Goal: Navigation & Orientation: Find specific page/section

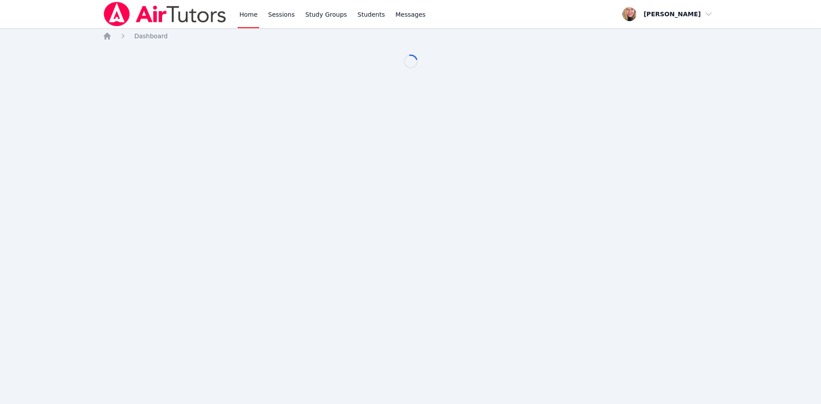
scroll to position [45, 0]
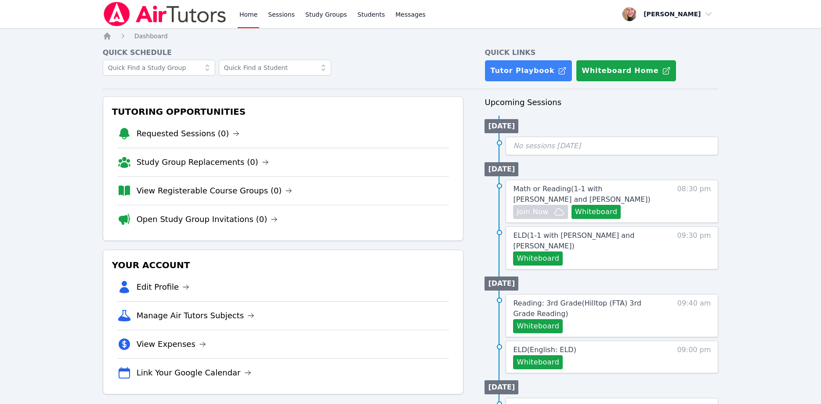
scroll to position [45, 0]
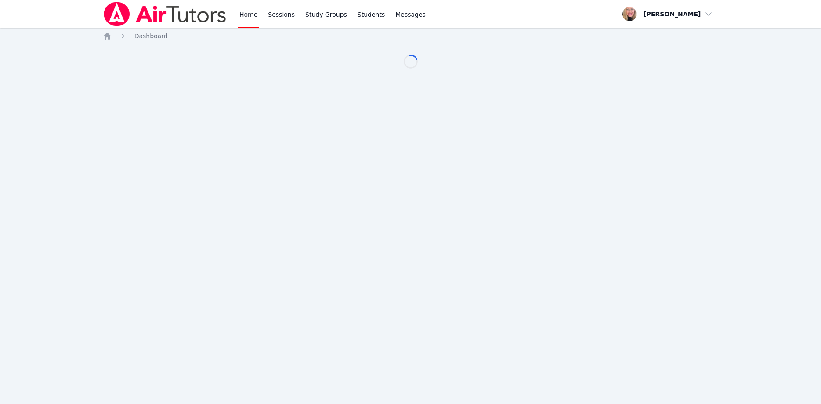
scroll to position [45, 0]
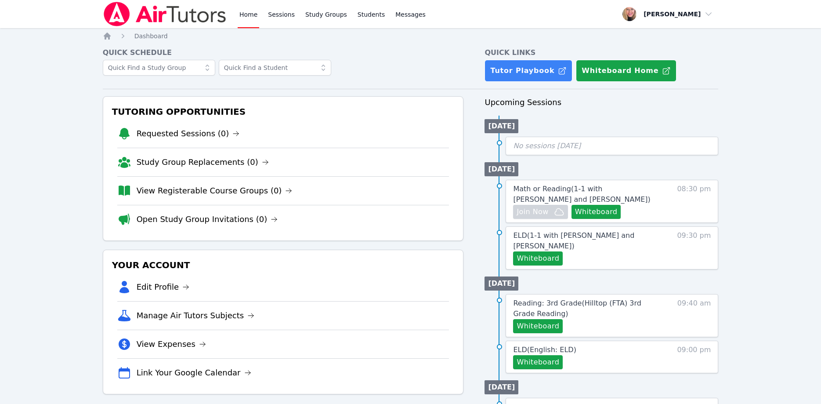
scroll to position [45, 0]
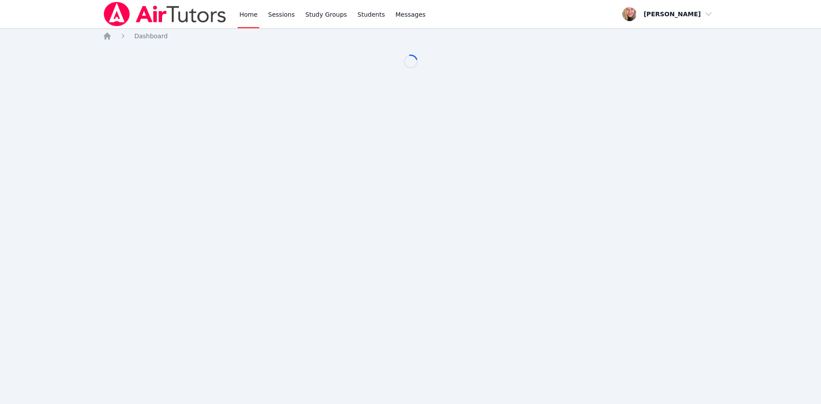
scroll to position [45, 0]
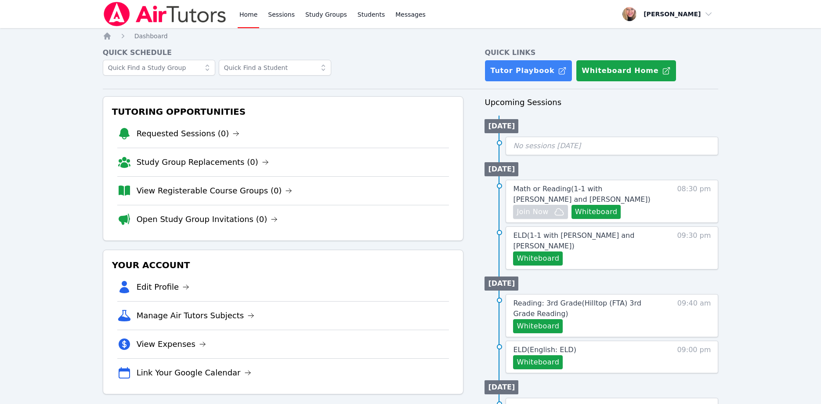
scroll to position [45, 0]
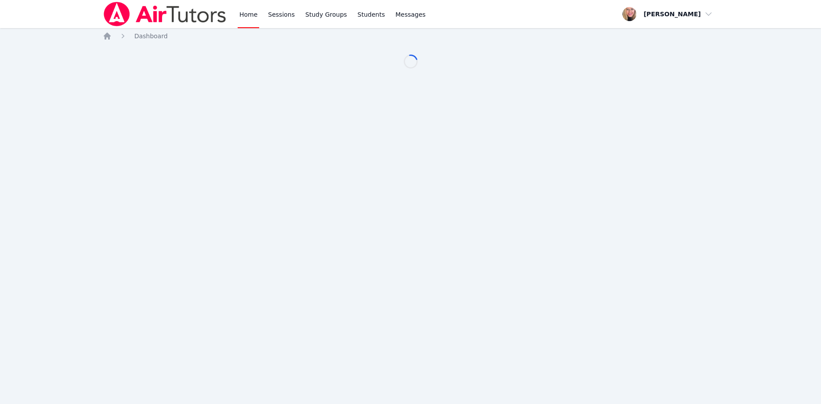
scroll to position [45, 0]
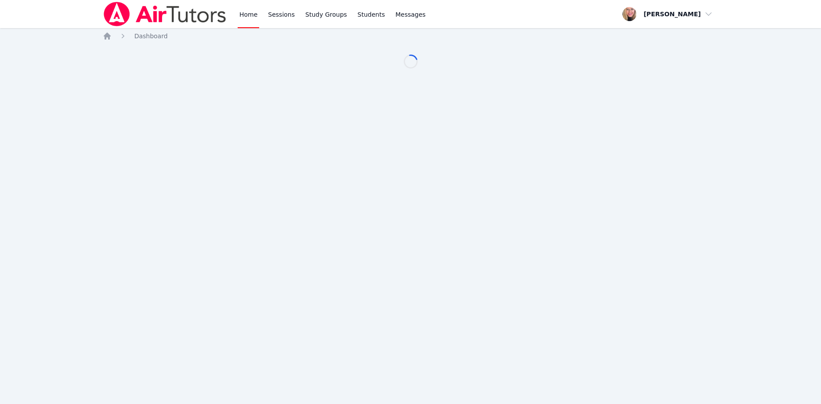
scroll to position [45, 0]
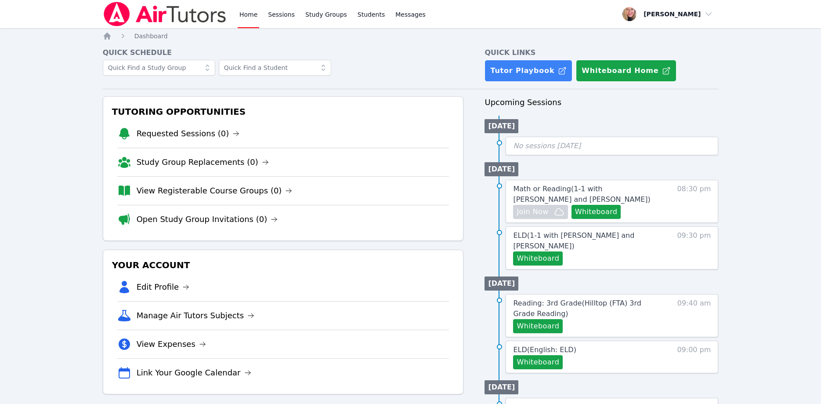
scroll to position [45, 0]
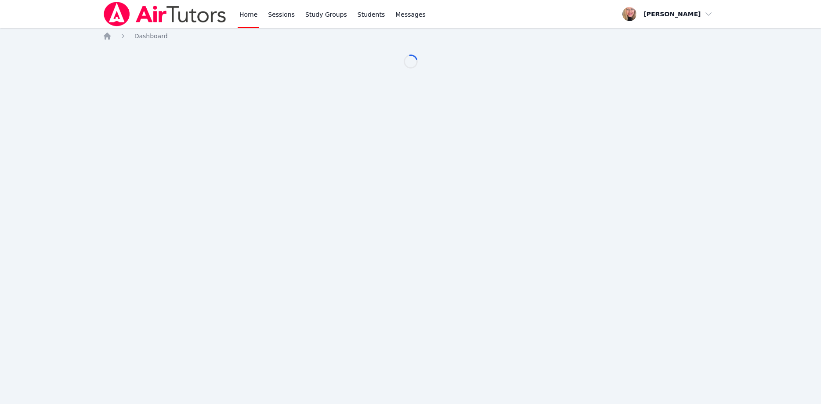
scroll to position [45, 0]
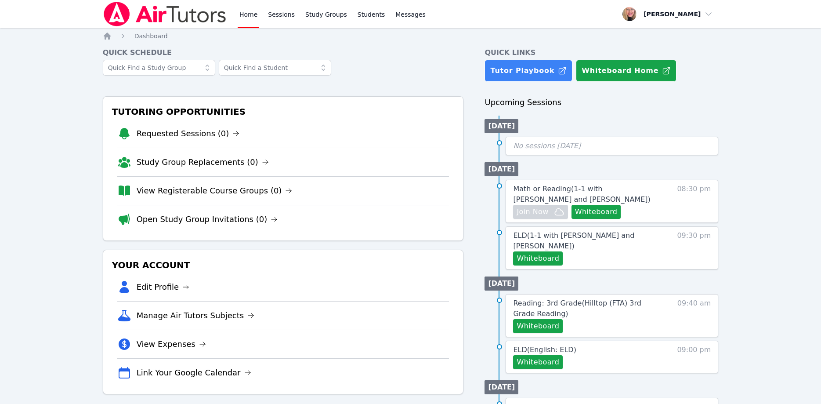
scroll to position [45, 0]
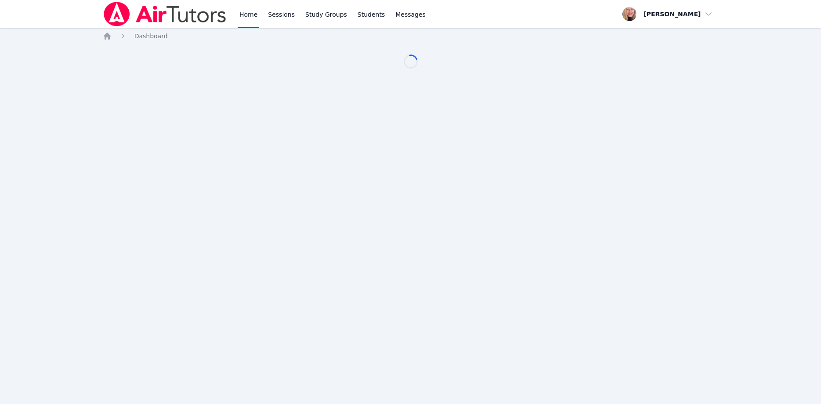
scroll to position [45, 0]
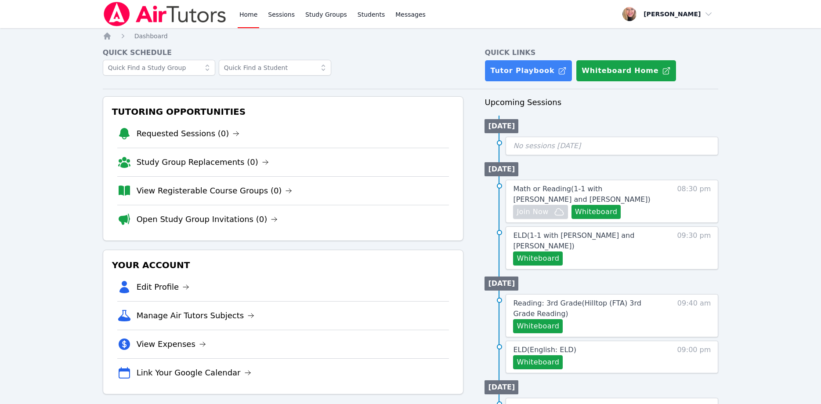
scroll to position [45, 0]
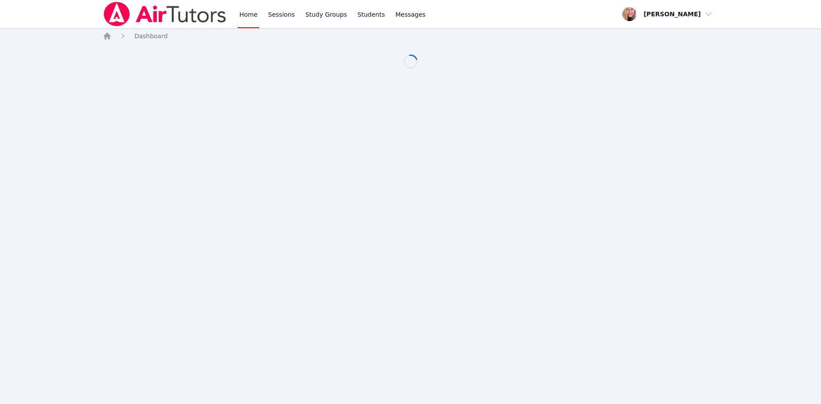
scroll to position [45, 0]
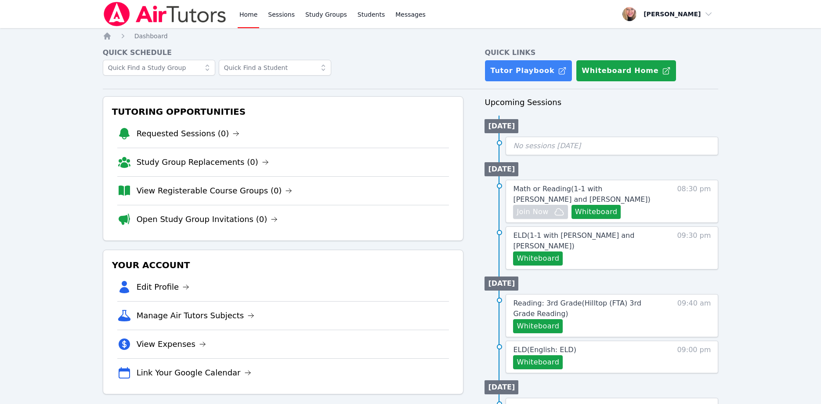
scroll to position [45, 0]
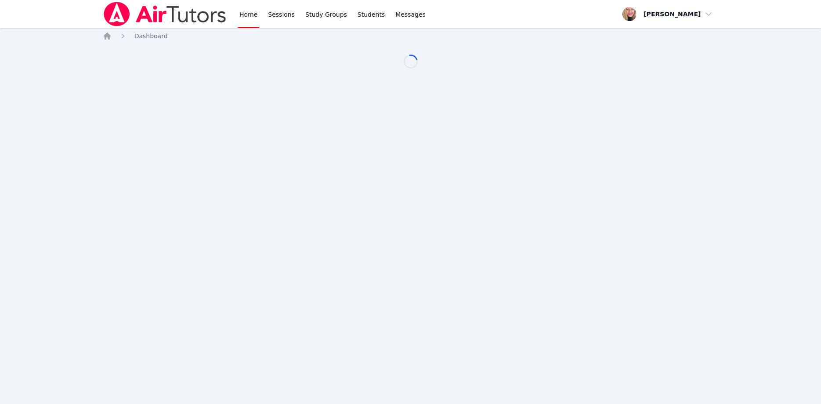
scroll to position [45, 0]
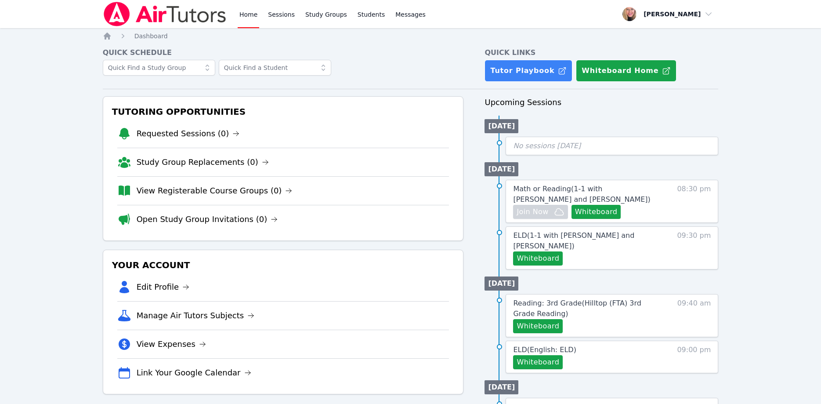
scroll to position [45, 0]
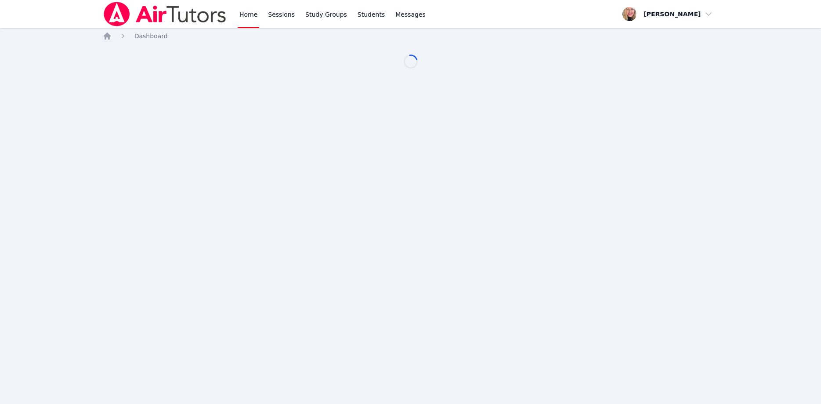
scroll to position [45, 0]
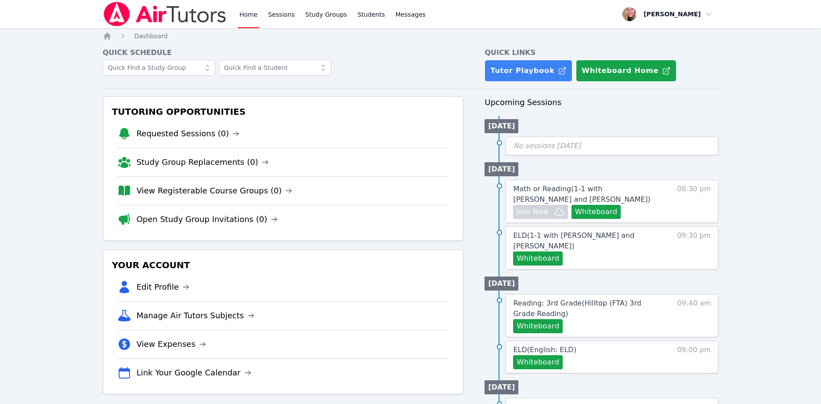
scroll to position [45, 0]
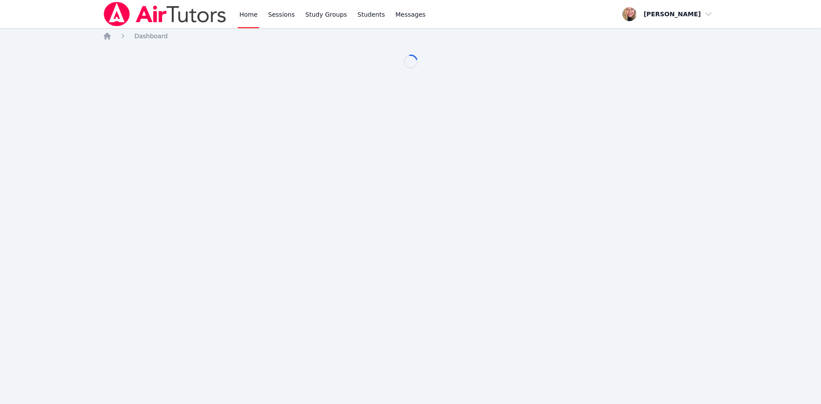
scroll to position [45, 0]
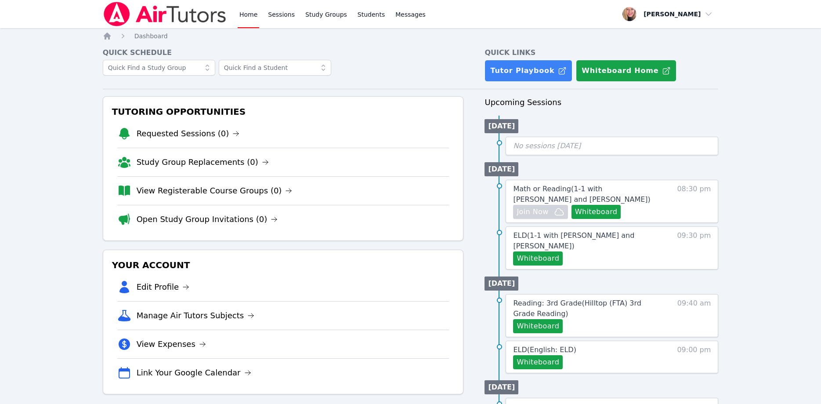
scroll to position [45, 0]
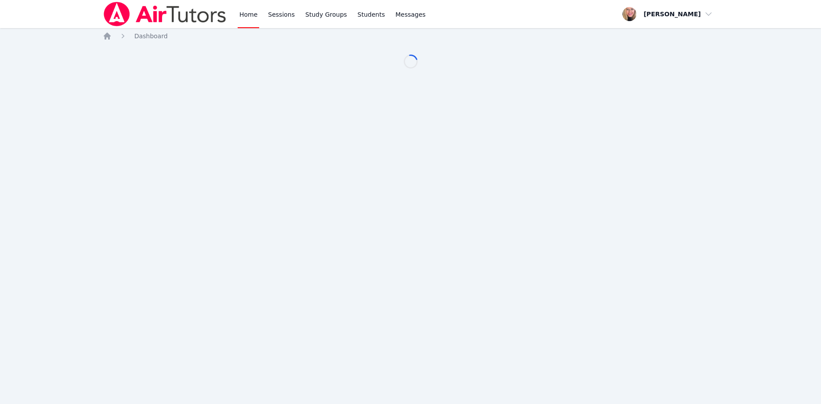
scroll to position [45, 0]
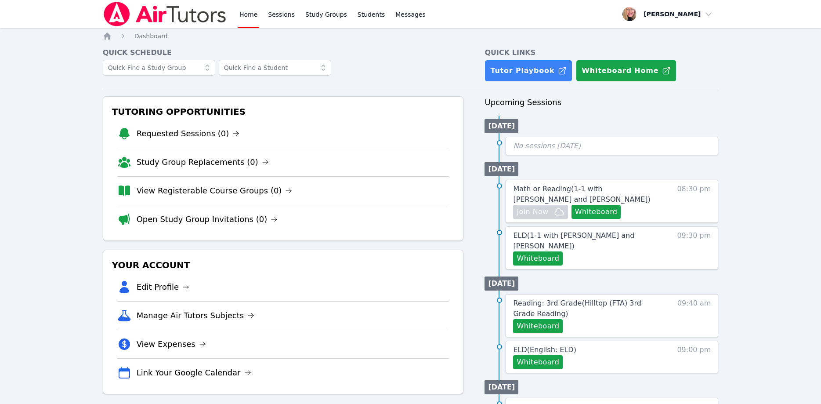
scroll to position [45, 0]
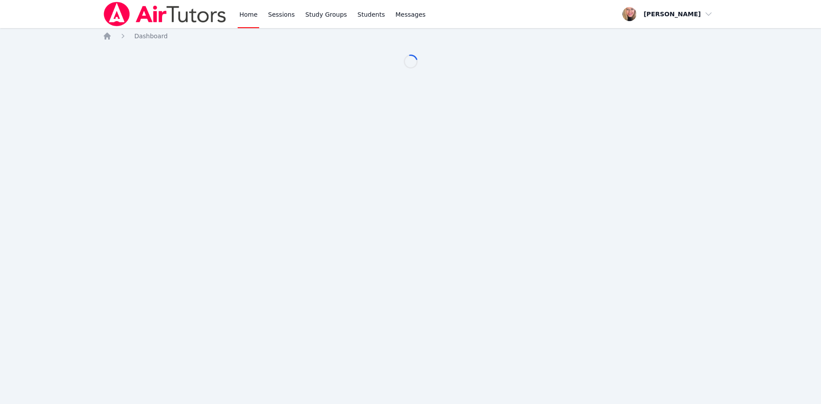
scroll to position [45, 0]
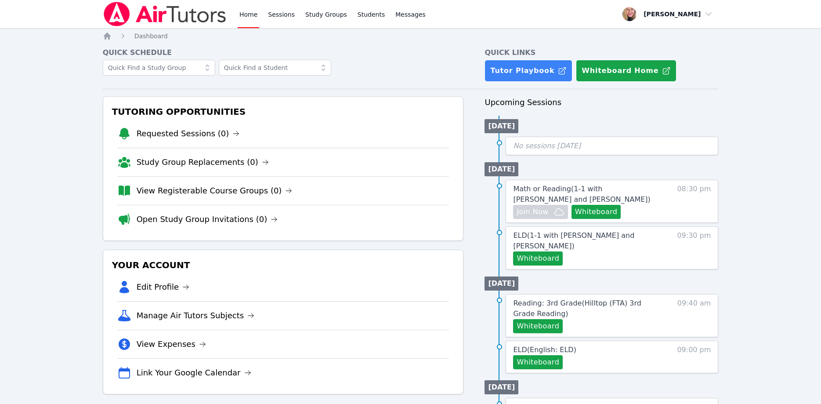
scroll to position [45, 0]
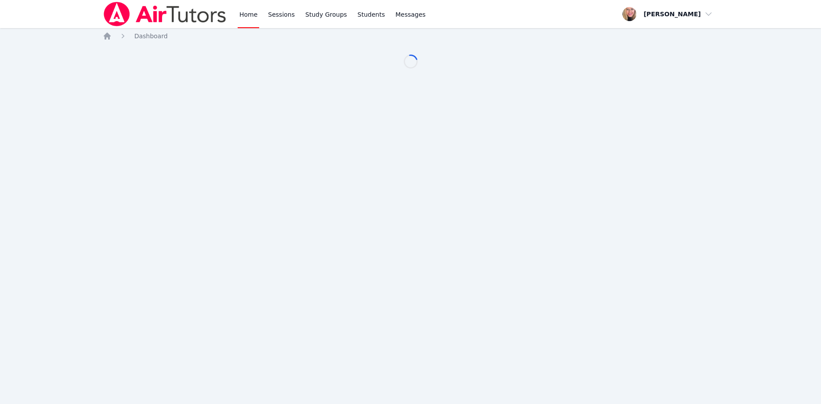
scroll to position [45, 0]
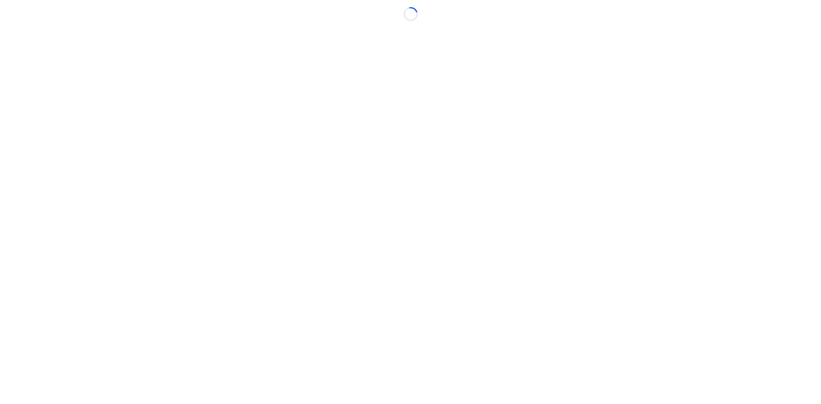
scroll to position [45, 0]
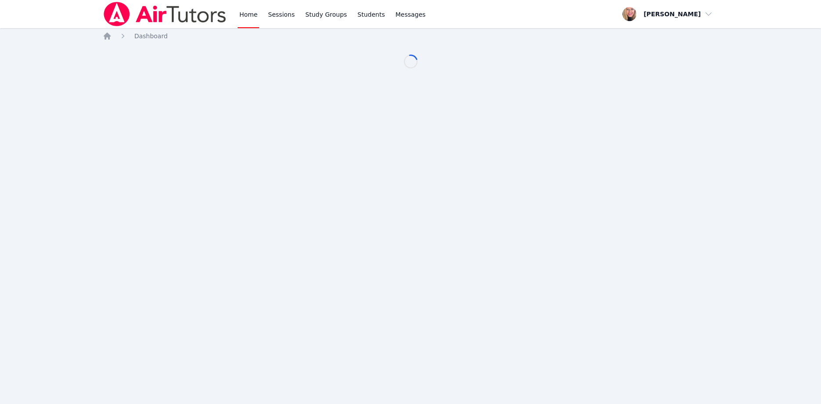
scroll to position [45, 0]
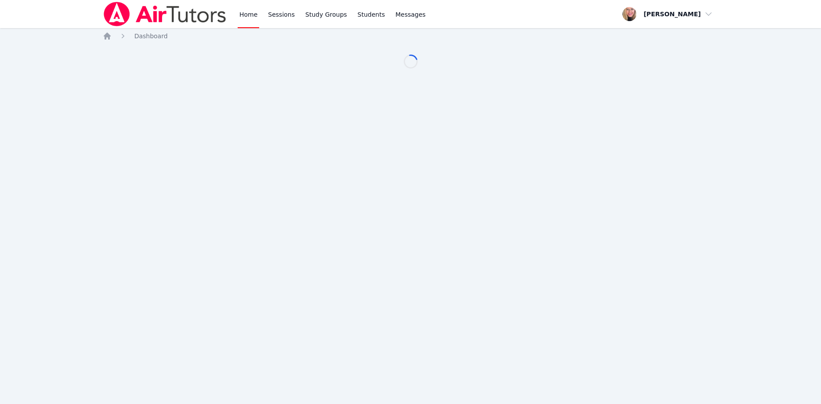
scroll to position [45, 0]
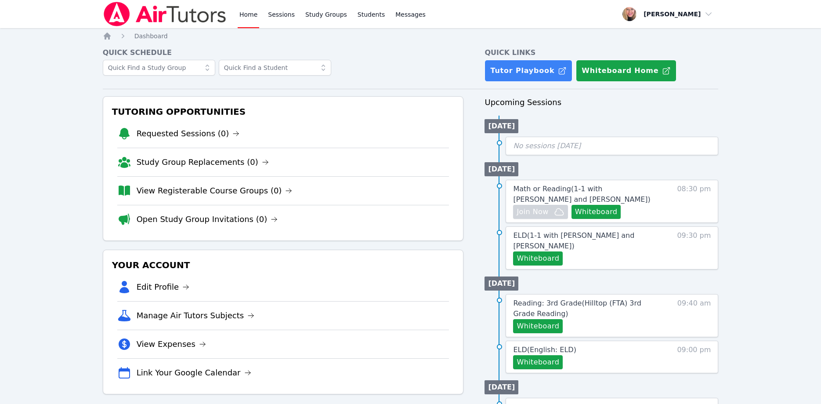
scroll to position [45, 0]
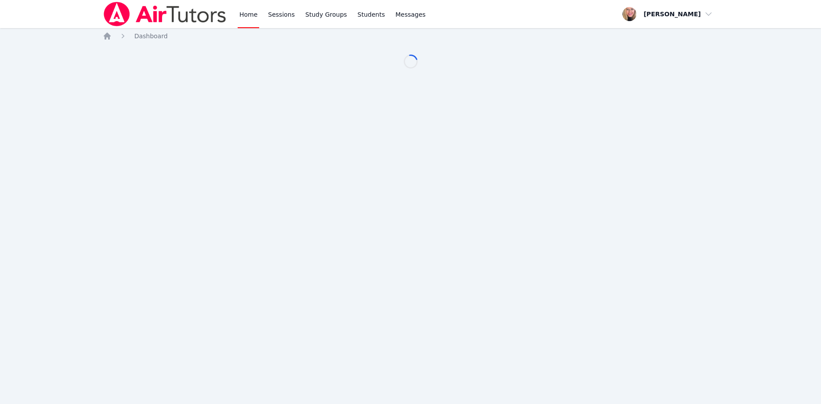
scroll to position [45, 0]
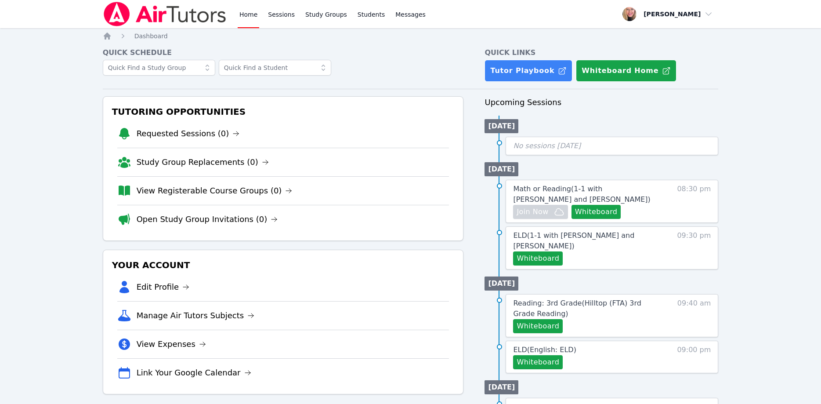
scroll to position [45, 0]
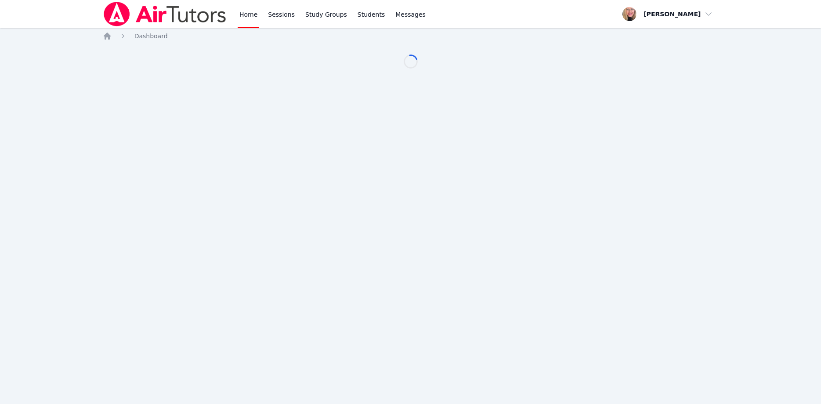
scroll to position [45, 0]
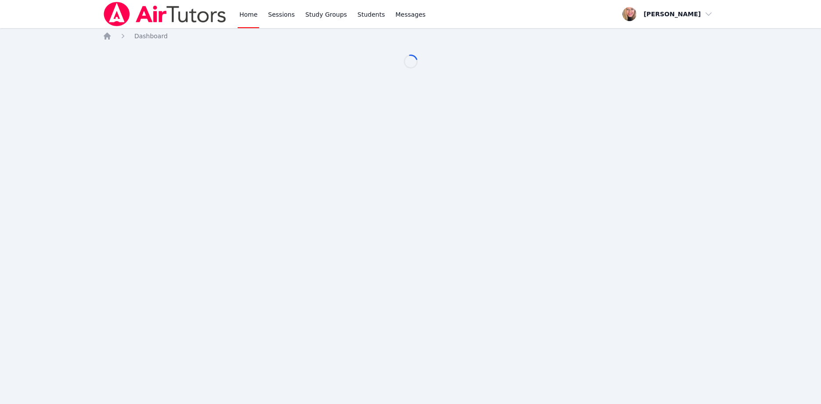
scroll to position [45, 0]
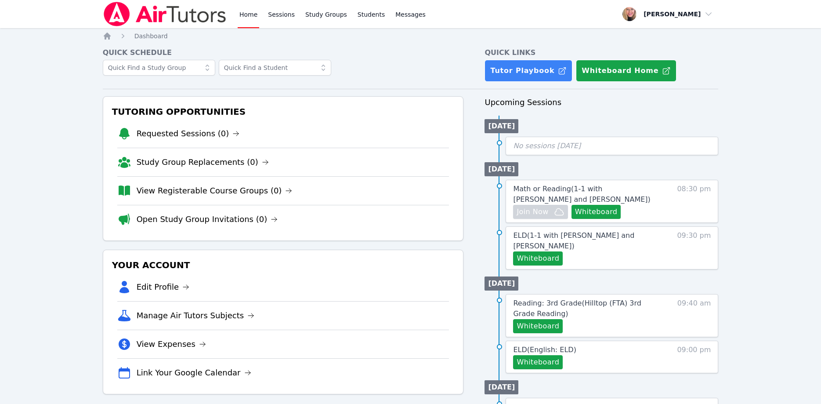
scroll to position [45, 0]
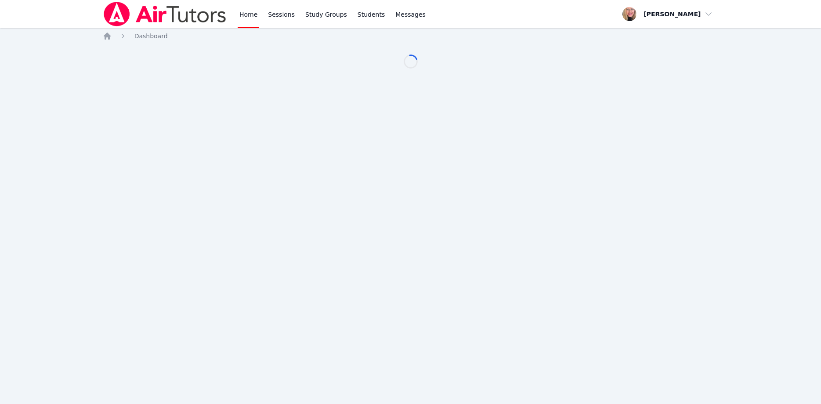
scroll to position [45, 0]
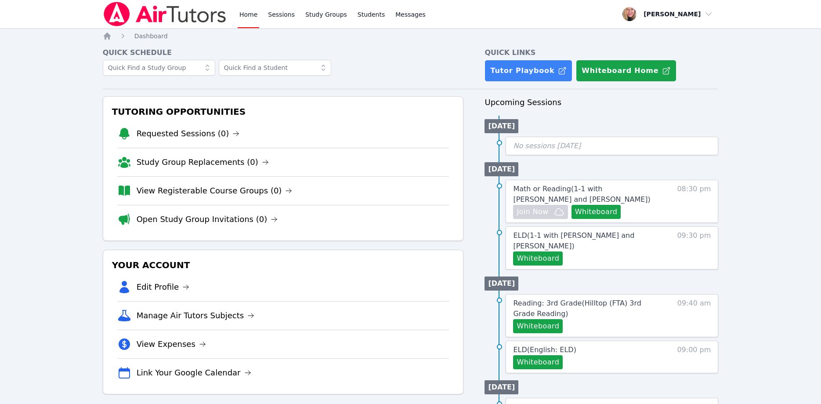
scroll to position [45, 0]
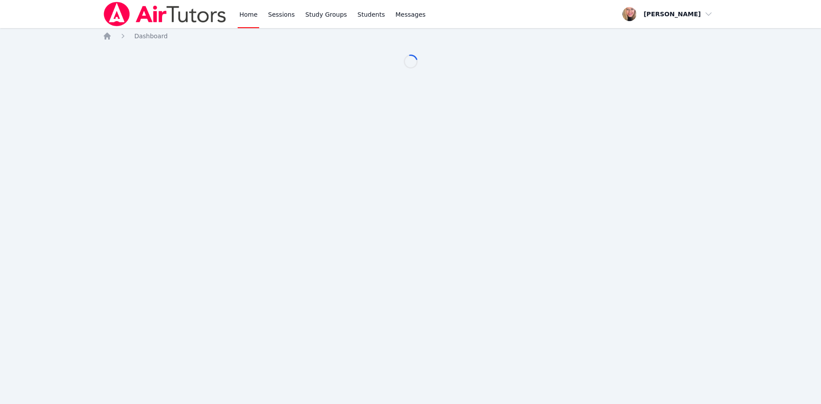
scroll to position [45, 0]
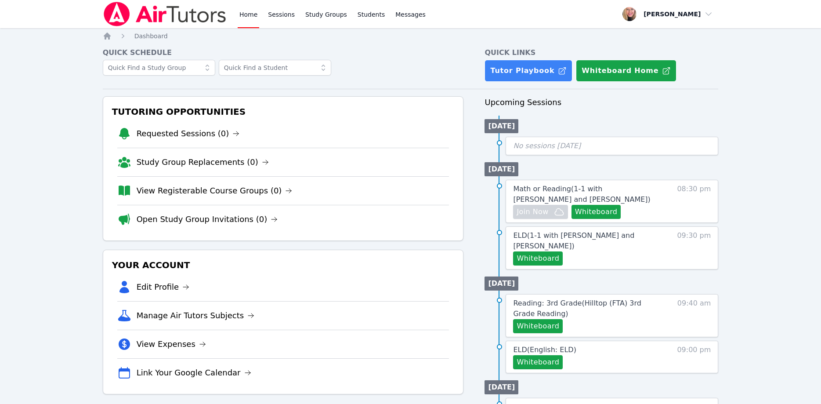
scroll to position [45, 0]
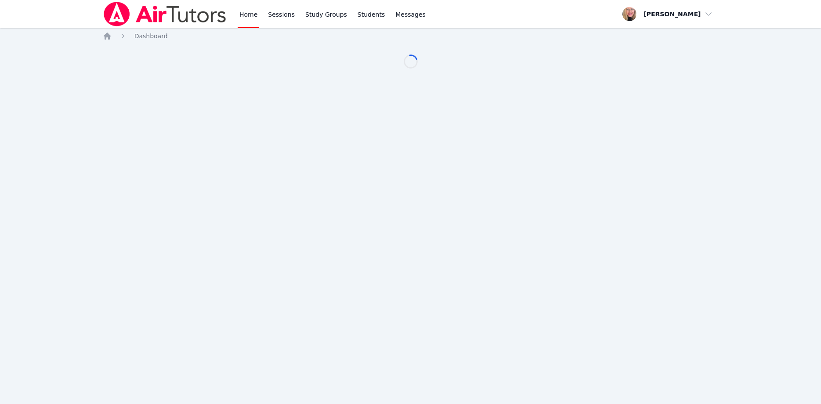
scroll to position [45, 0]
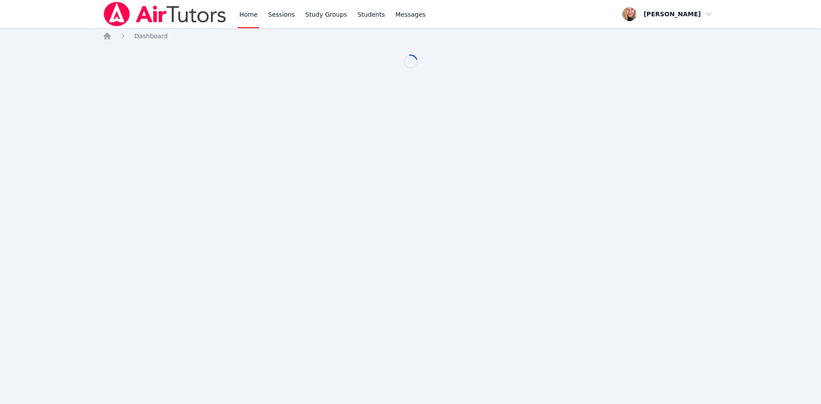
scroll to position [45, 0]
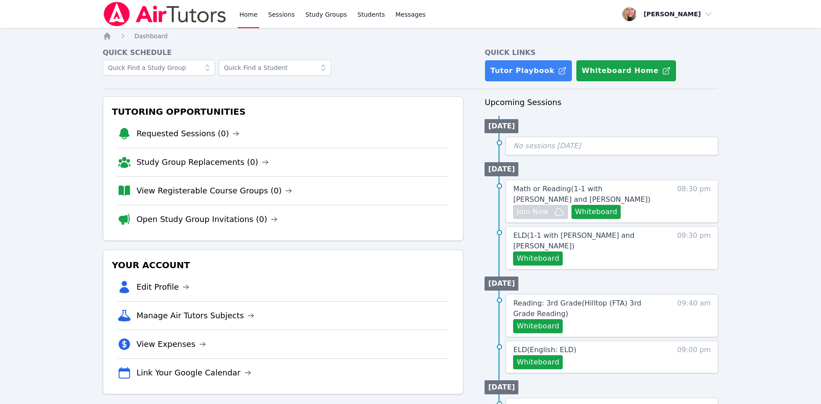
scroll to position [45, 0]
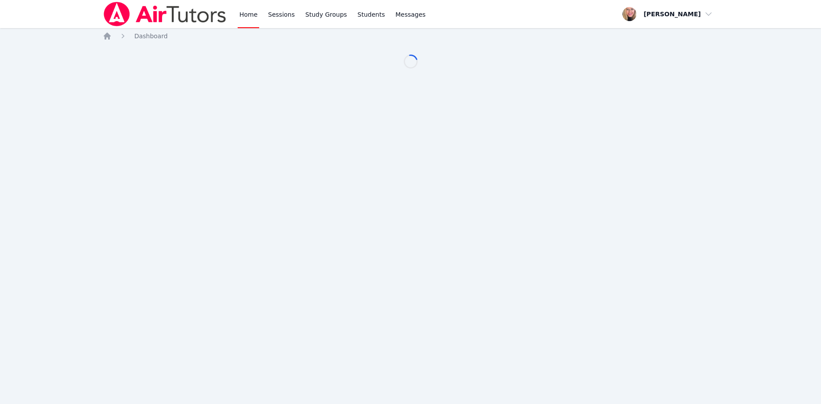
scroll to position [45, 0]
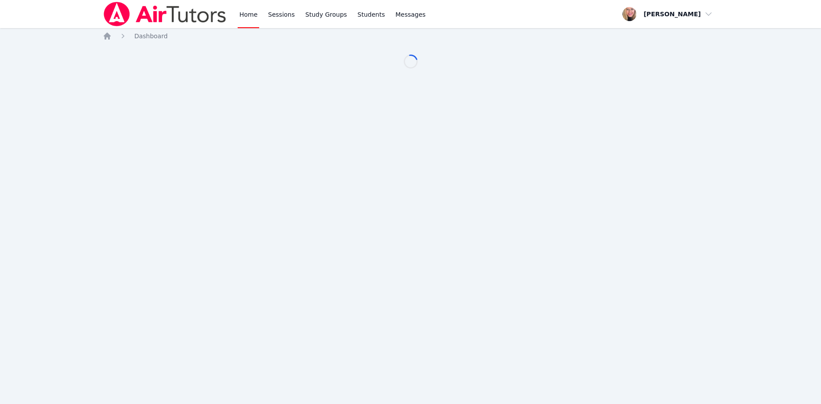
scroll to position [45, 0]
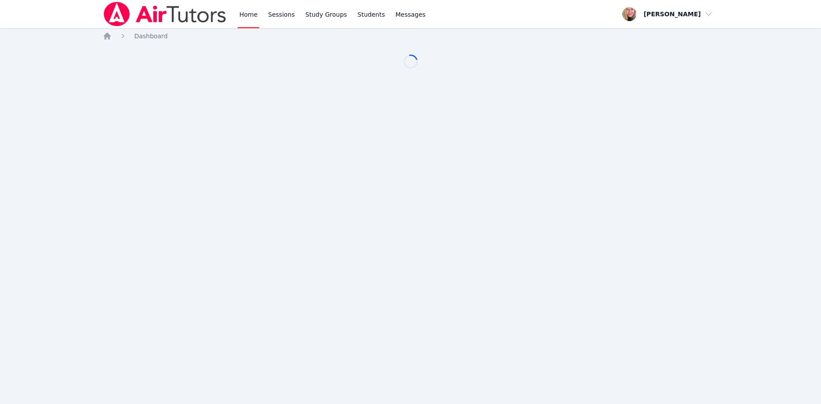
scroll to position [45, 0]
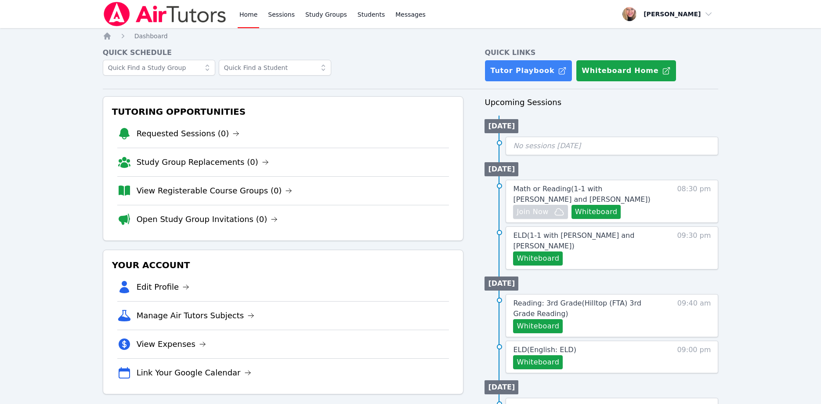
scroll to position [45, 0]
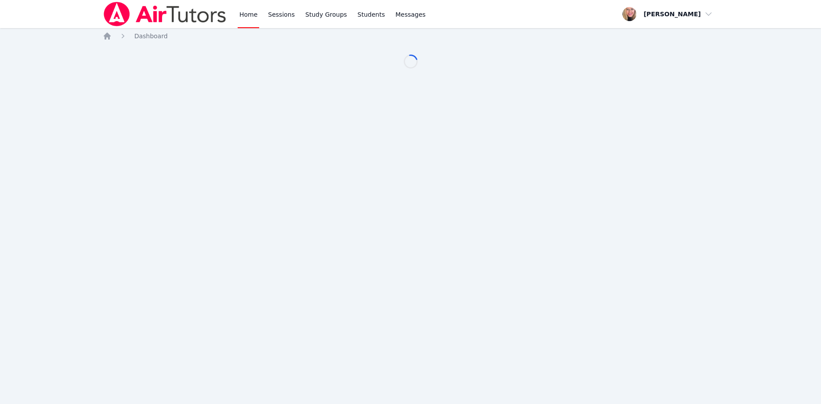
scroll to position [45, 0]
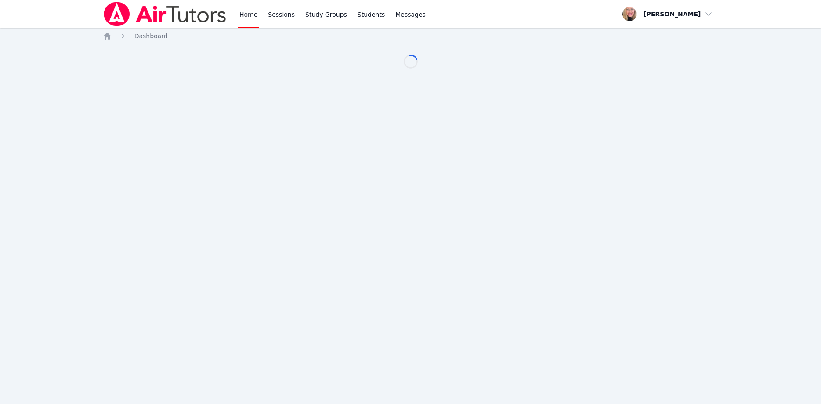
scroll to position [45, 0]
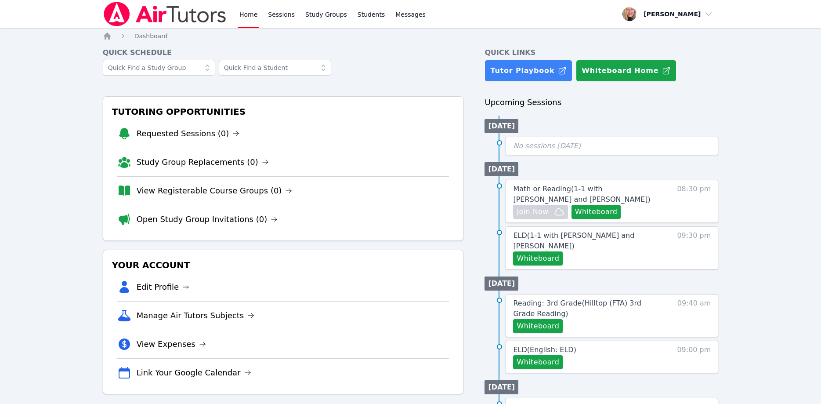
scroll to position [45, 0]
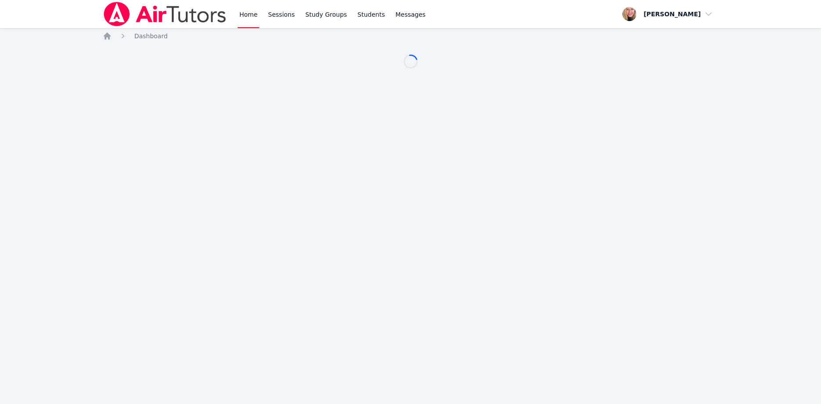
scroll to position [45, 0]
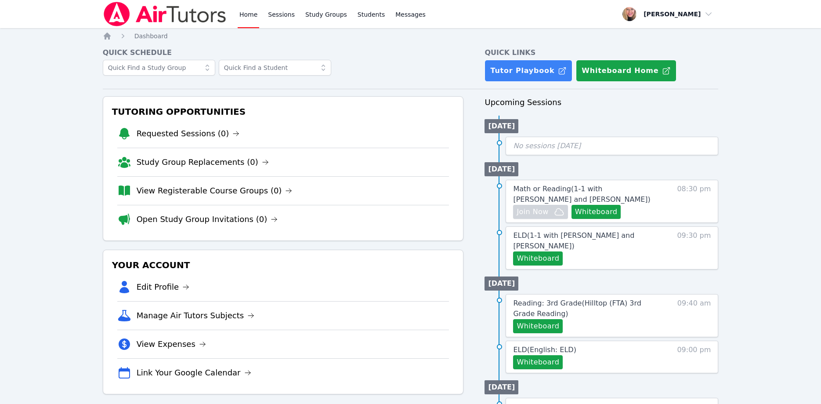
scroll to position [45, 0]
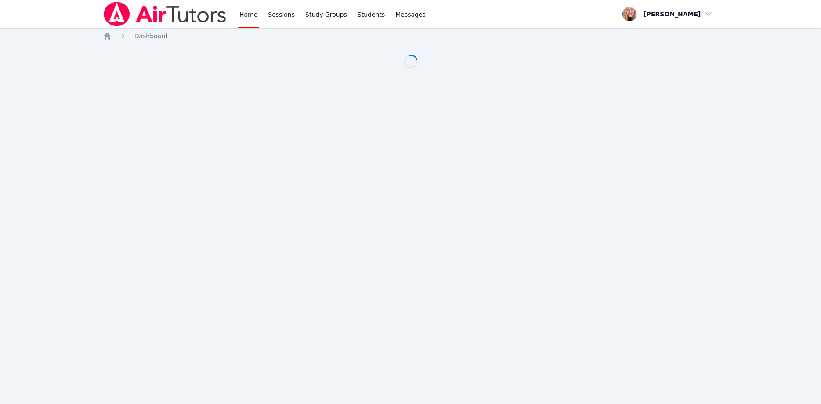
scroll to position [45, 0]
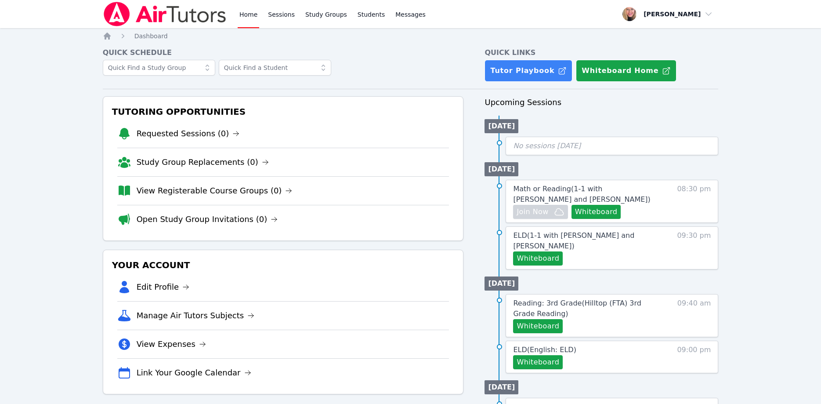
scroll to position [45, 0]
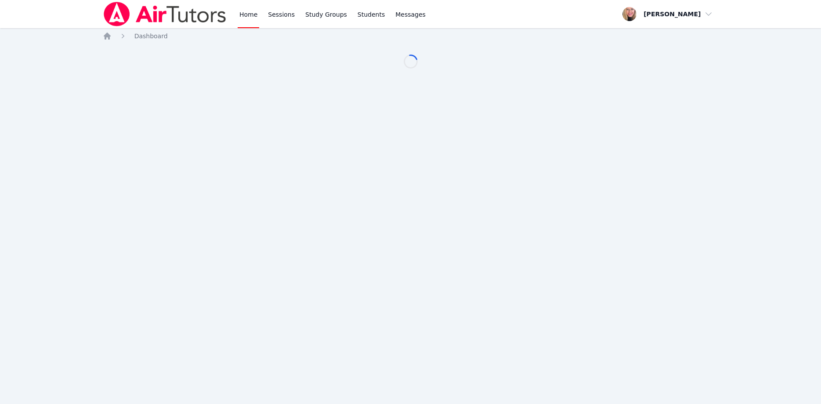
scroll to position [45, 0]
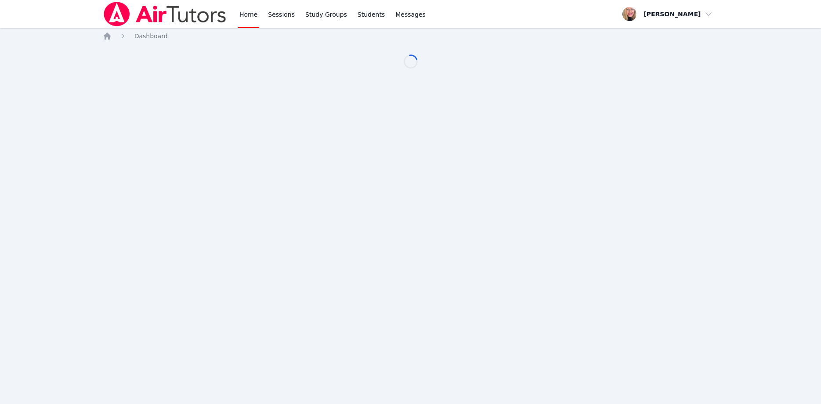
scroll to position [45, 0]
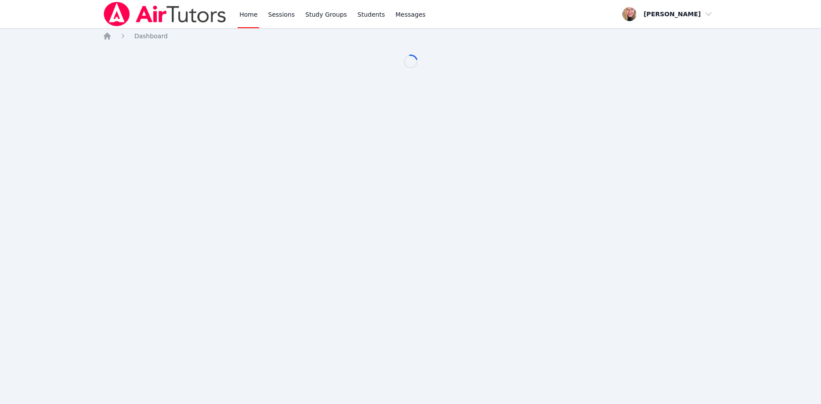
scroll to position [45, 0]
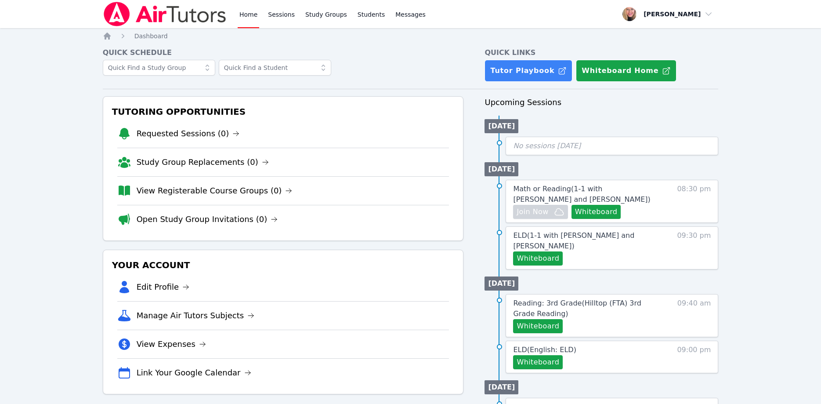
scroll to position [45, 0]
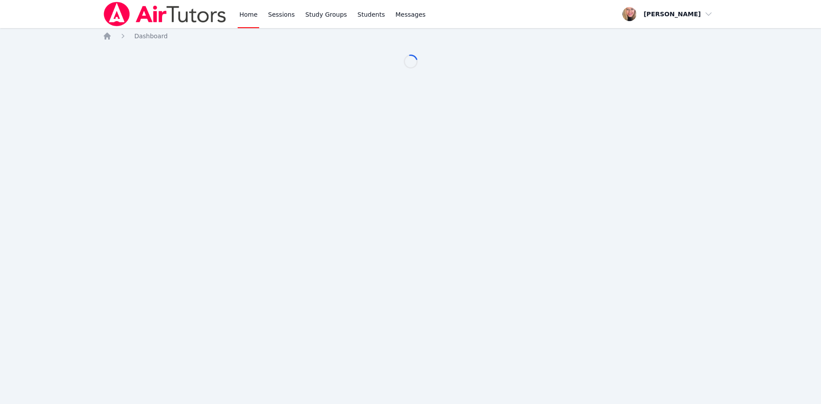
scroll to position [45, 0]
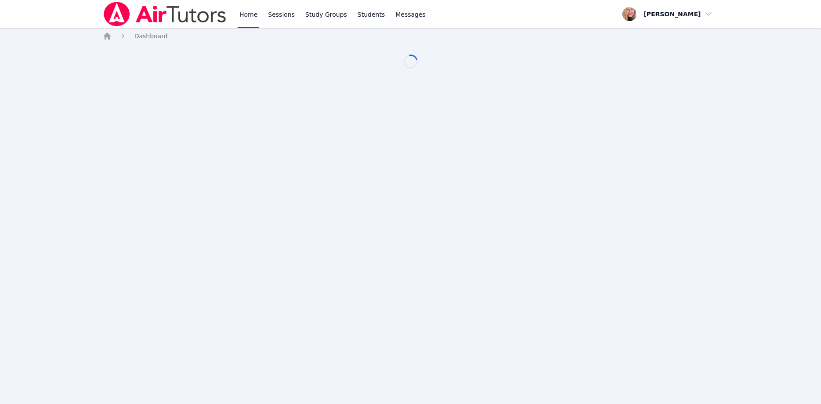
scroll to position [45, 0]
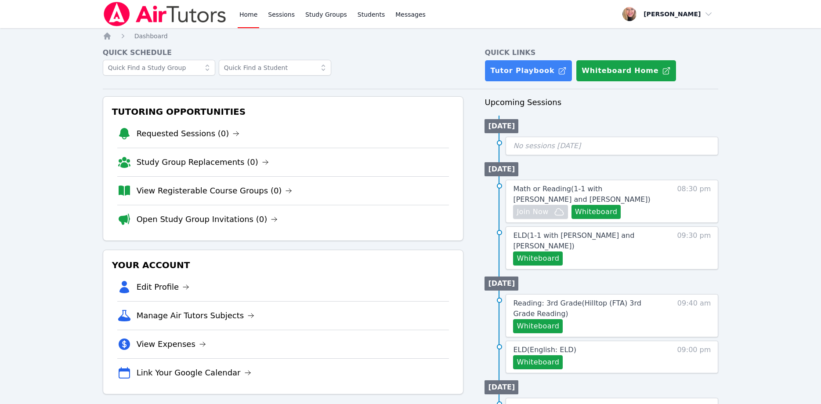
scroll to position [45, 0]
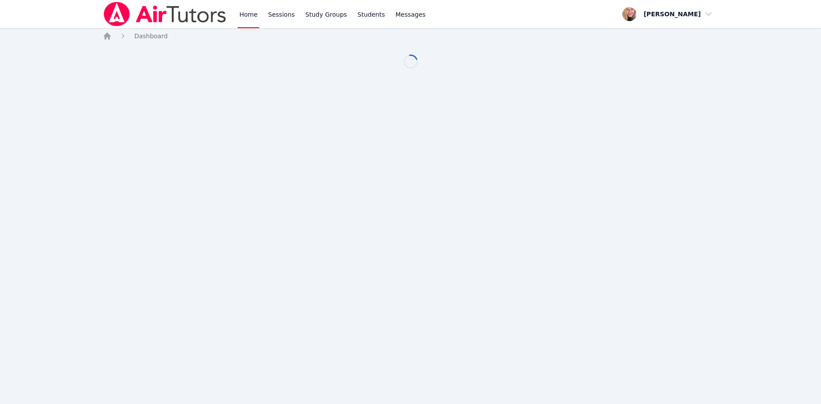
scroll to position [45, 0]
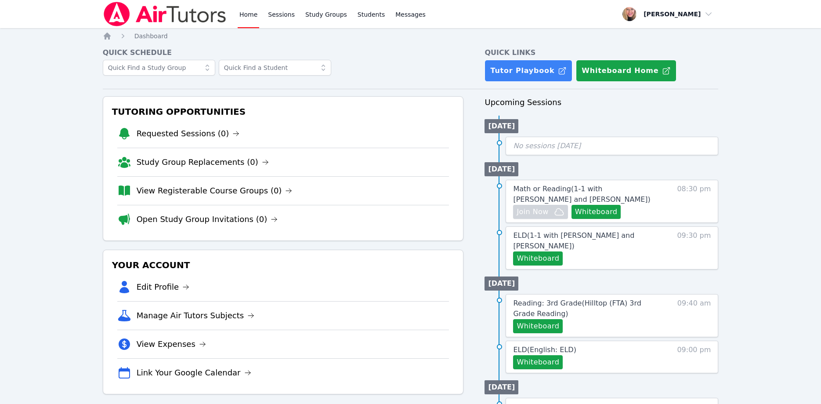
scroll to position [45, 0]
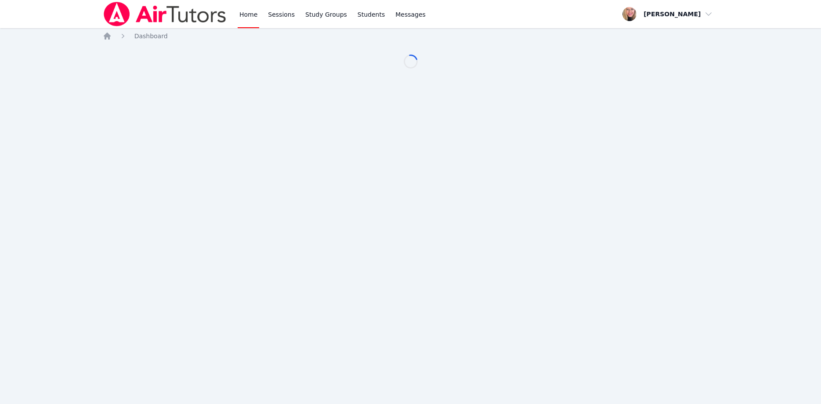
scroll to position [45, 0]
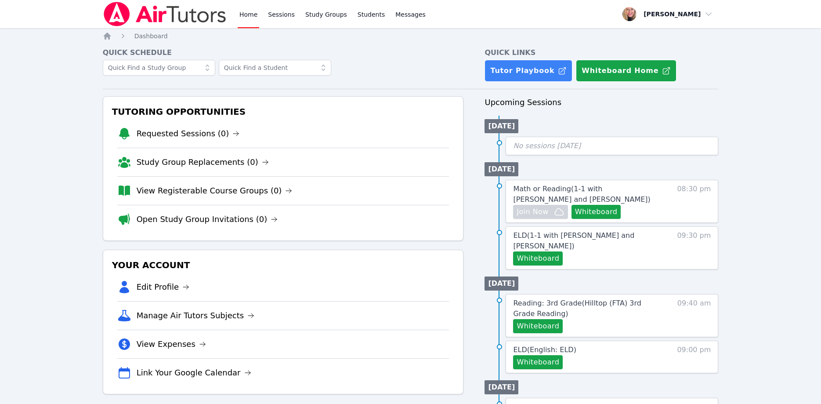
scroll to position [45, 0]
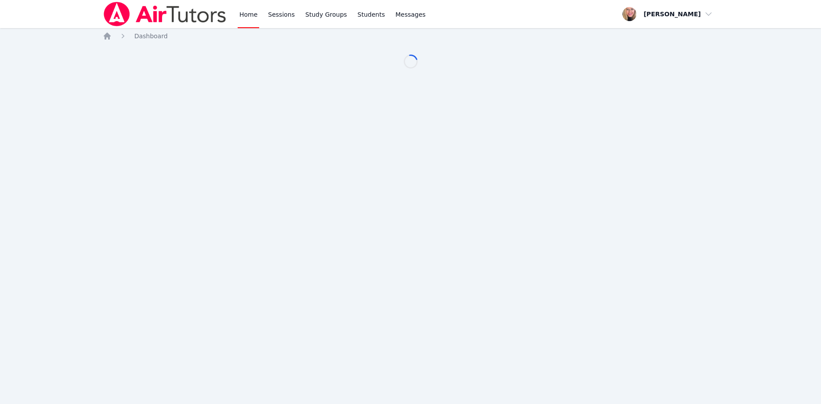
scroll to position [45, 0]
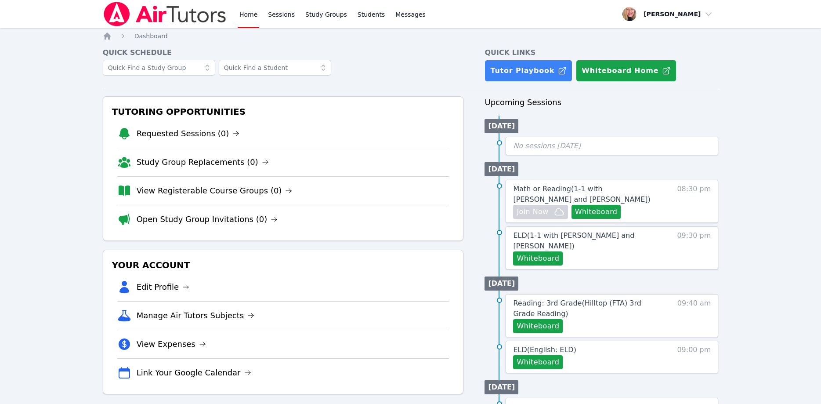
scroll to position [45, 0]
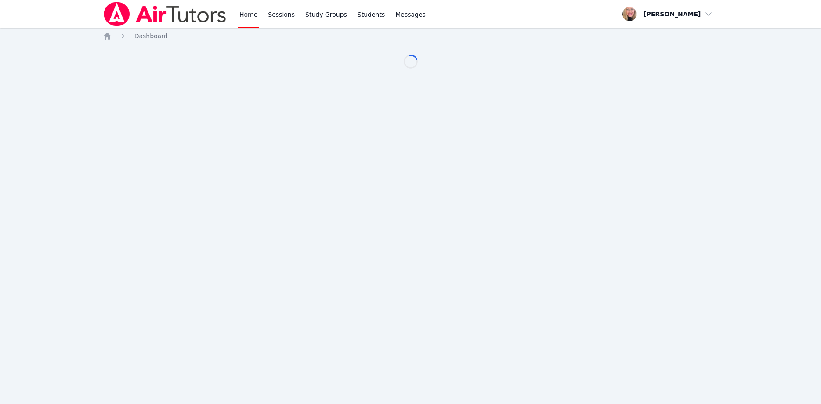
scroll to position [45, 0]
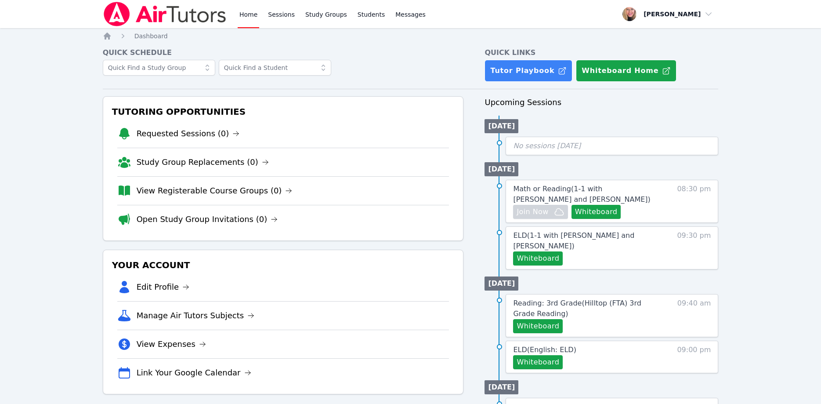
scroll to position [45, 0]
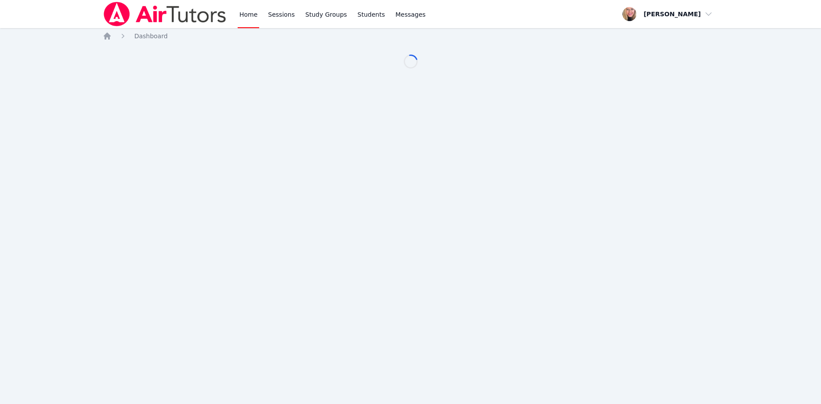
scroll to position [45, 0]
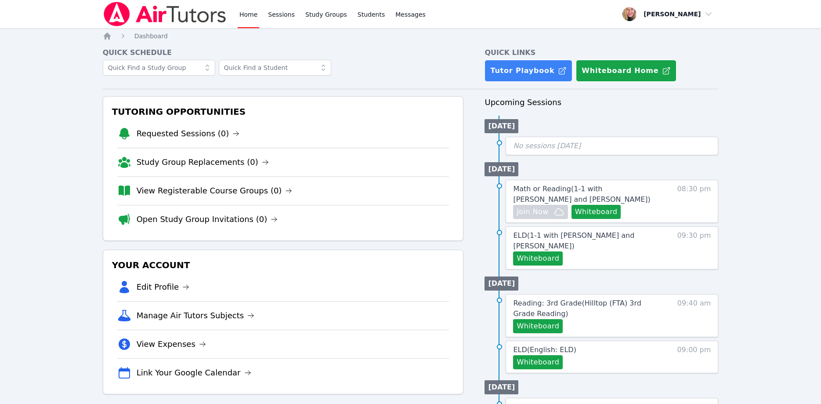
scroll to position [45, 0]
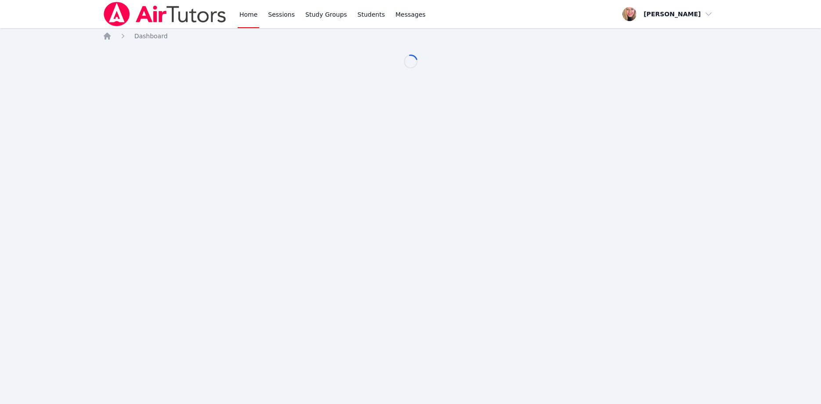
scroll to position [45, 0]
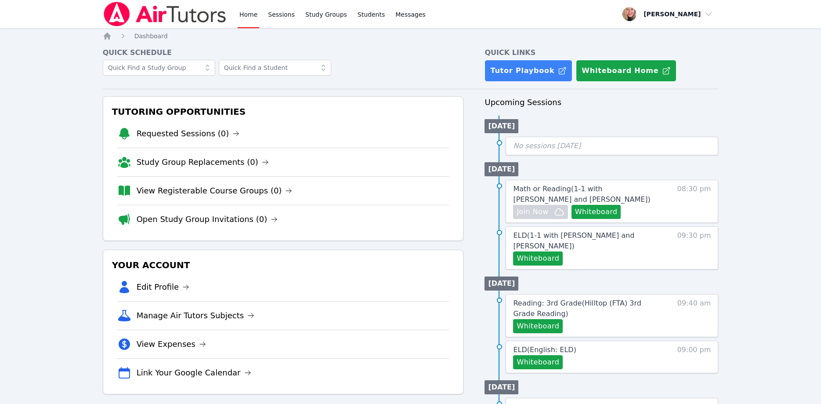
scroll to position [45, 0]
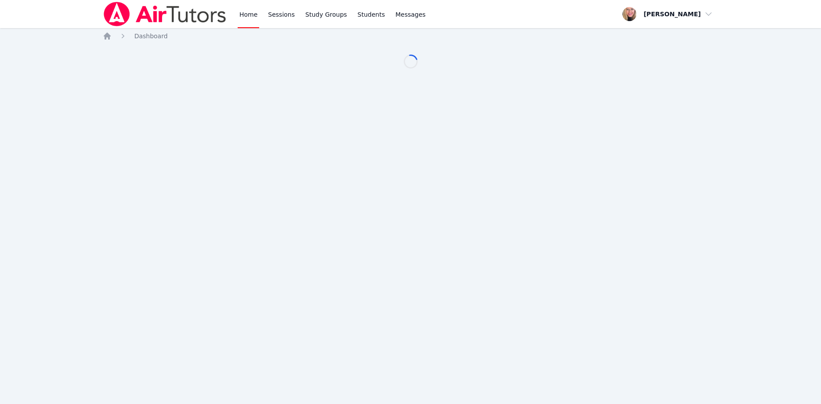
scroll to position [45, 0]
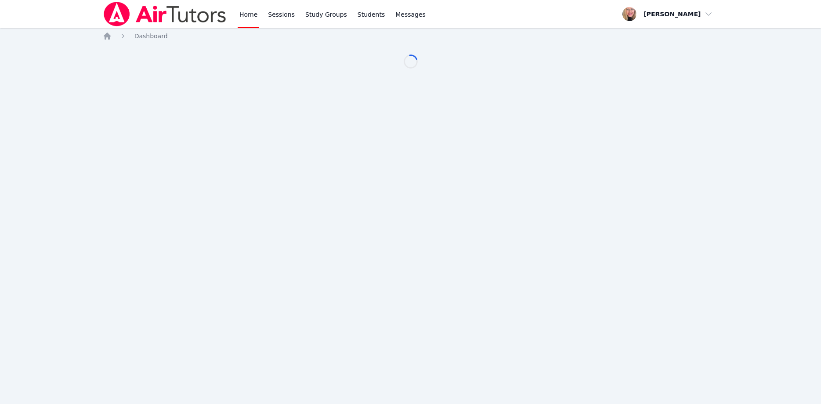
scroll to position [45, 0]
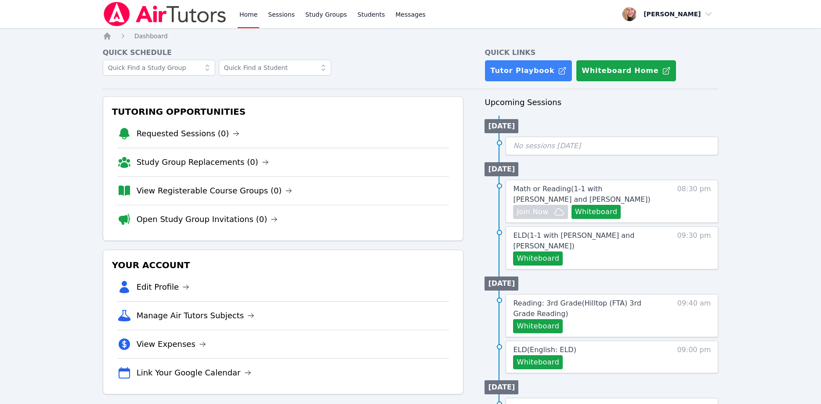
scroll to position [45, 0]
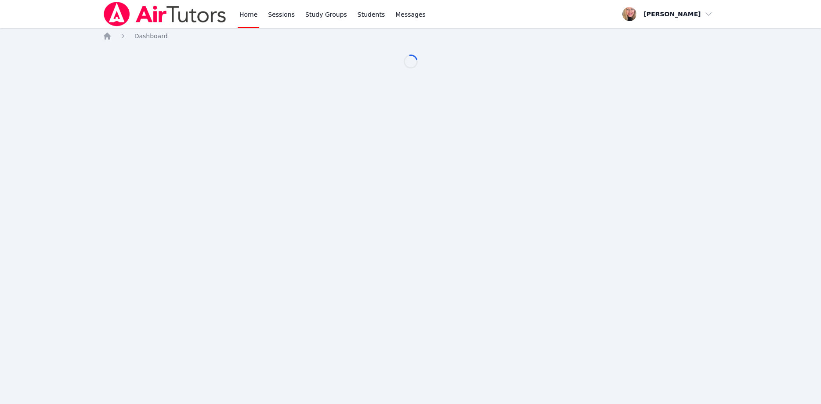
scroll to position [45, 0]
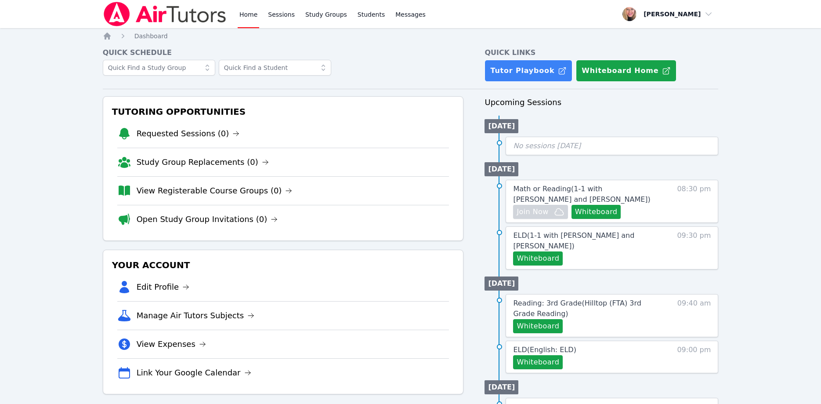
scroll to position [45, 0]
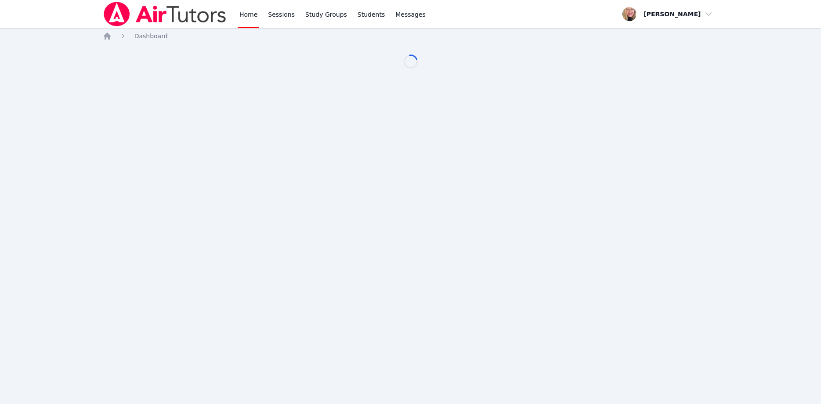
scroll to position [45, 0]
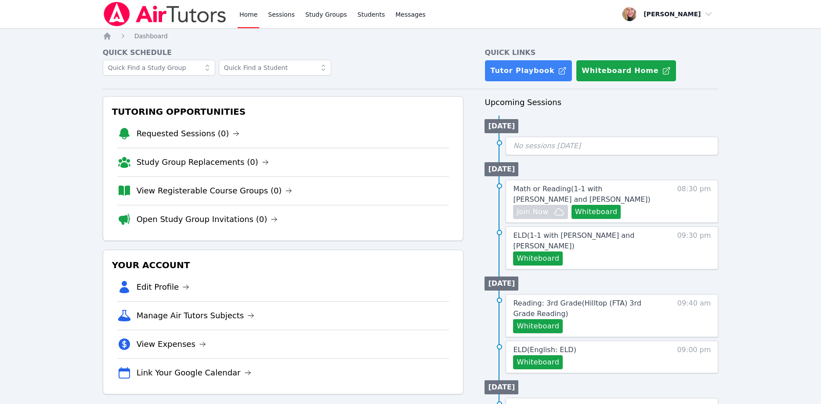
scroll to position [45, 0]
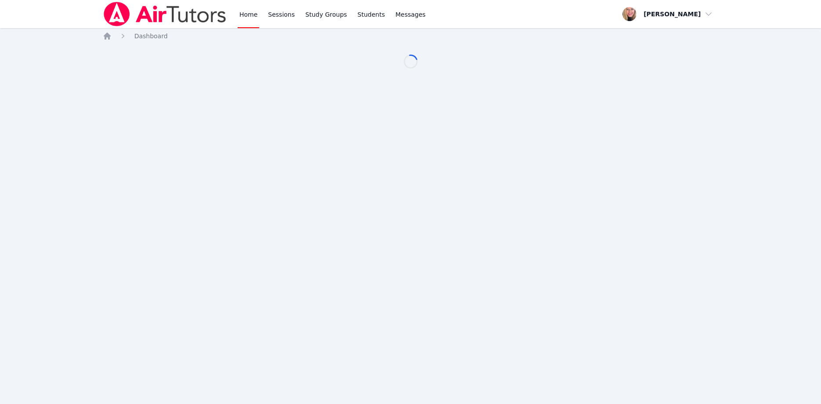
scroll to position [45, 0]
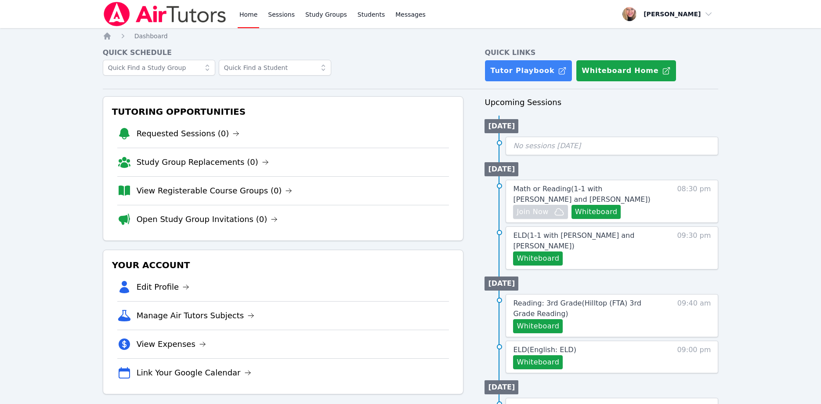
scroll to position [45, 0]
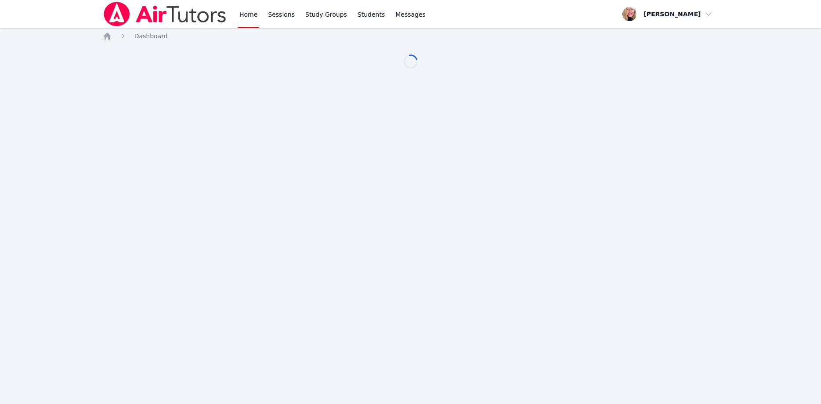
scroll to position [45, 0]
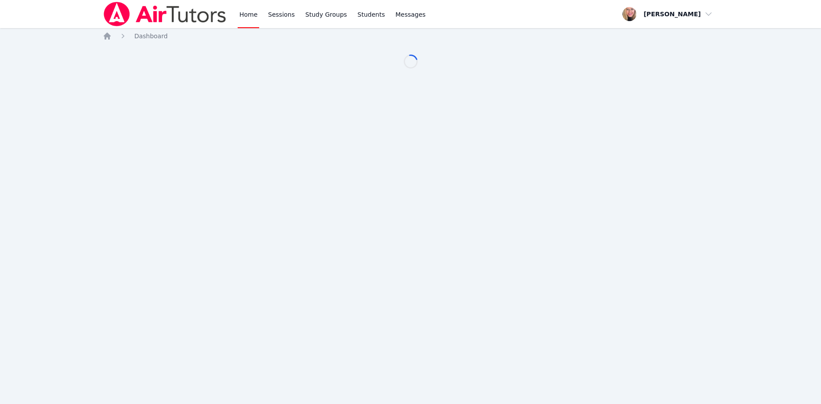
scroll to position [45, 0]
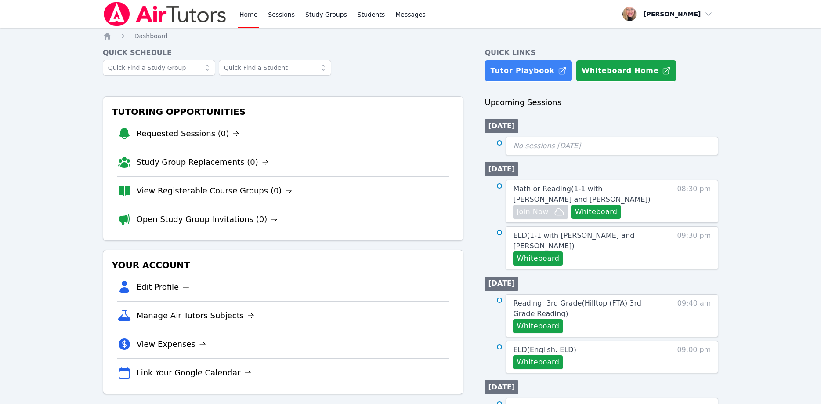
scroll to position [45, 0]
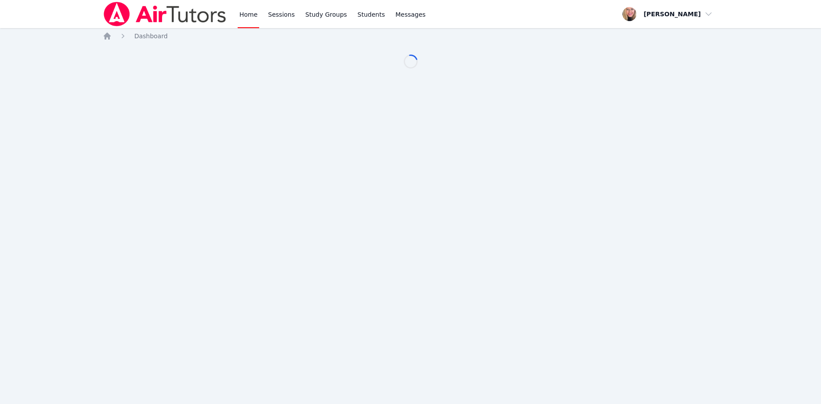
scroll to position [45, 0]
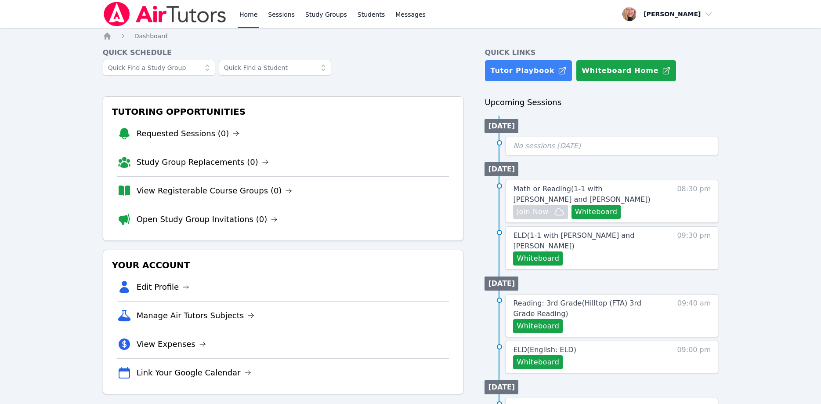
scroll to position [45, 0]
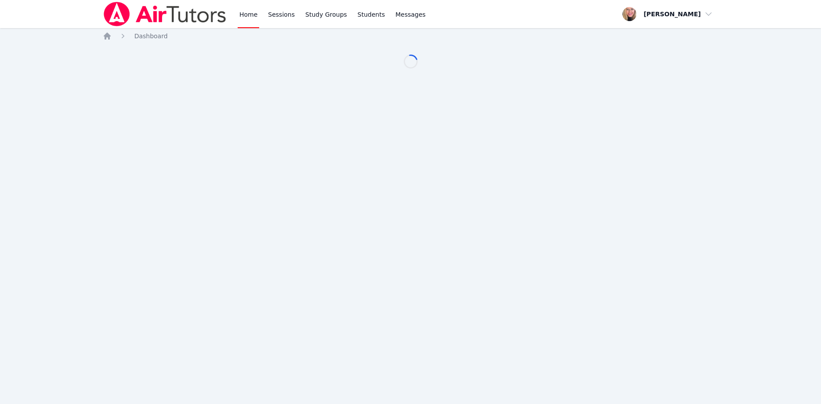
scroll to position [45, 0]
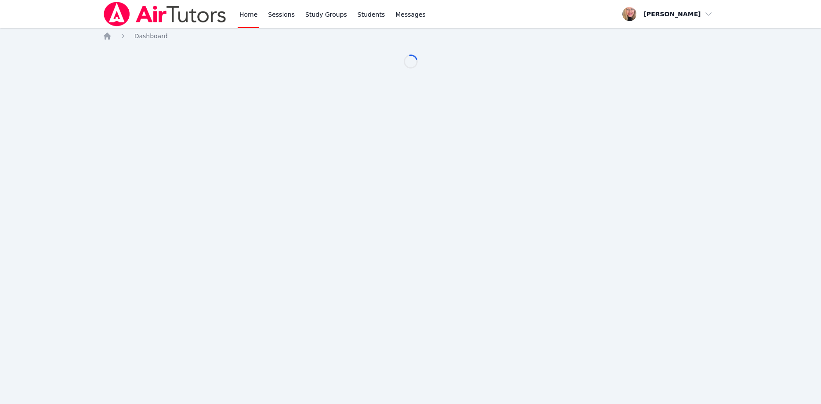
scroll to position [45, 0]
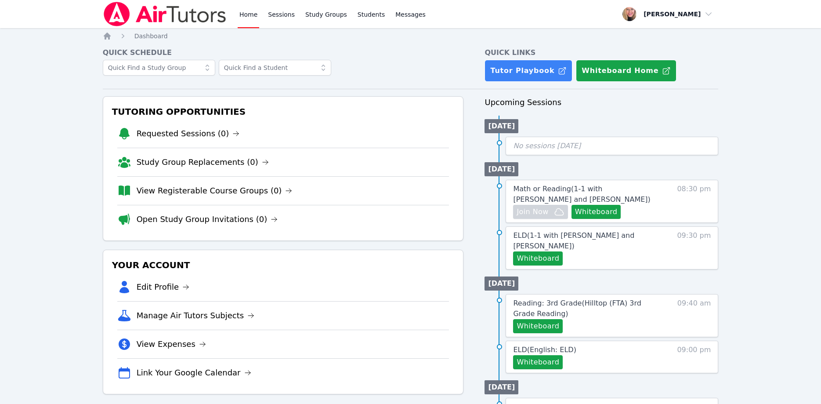
scroll to position [45, 0]
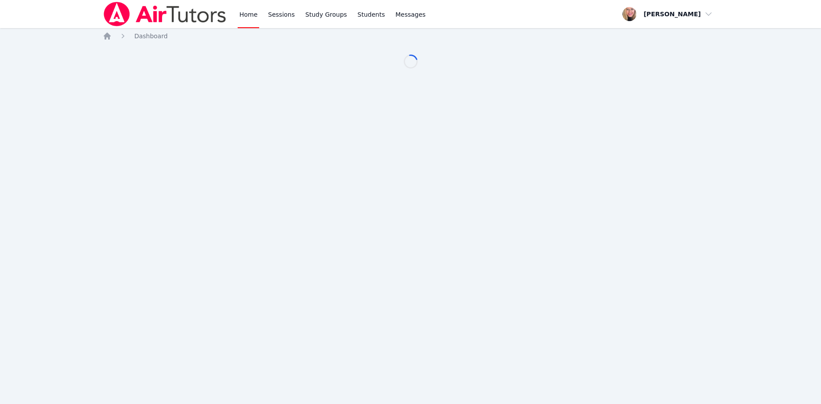
scroll to position [45, 0]
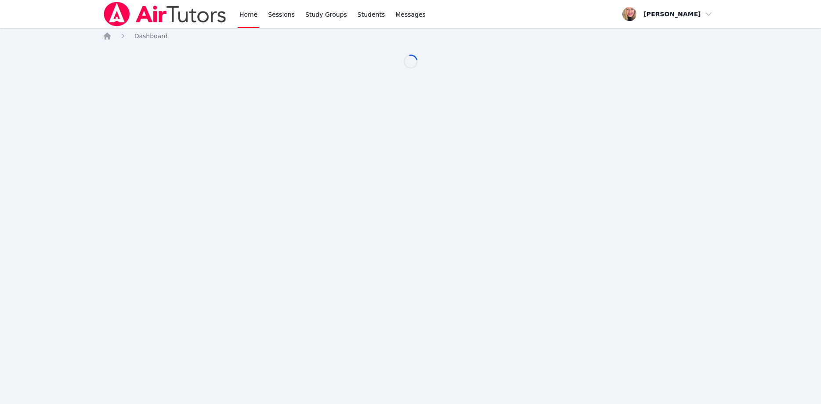
scroll to position [45, 0]
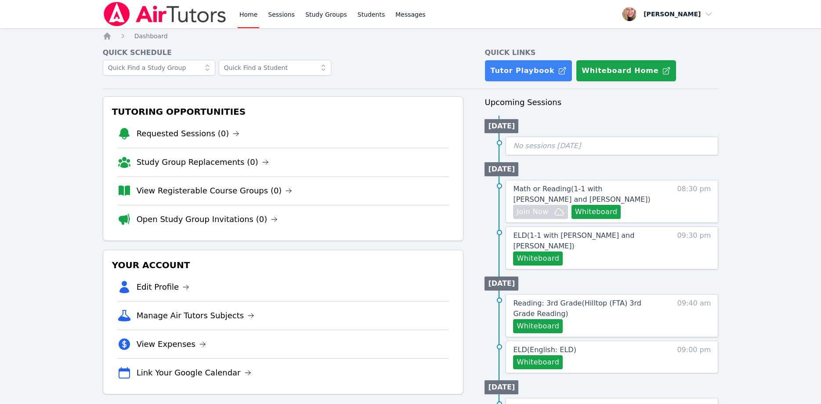
scroll to position [45, 0]
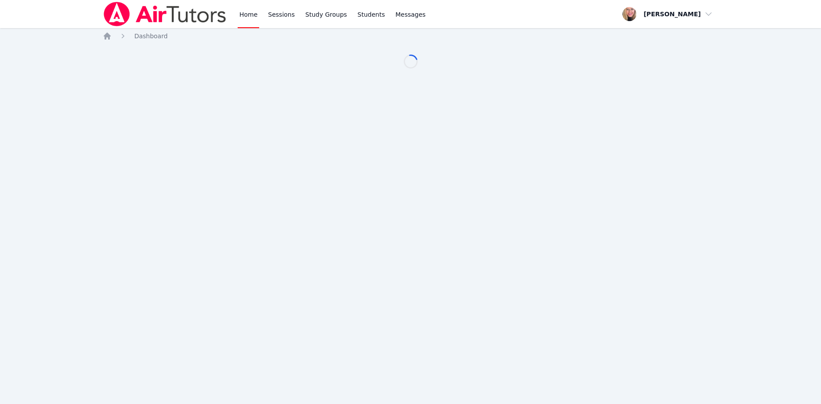
scroll to position [45, 0]
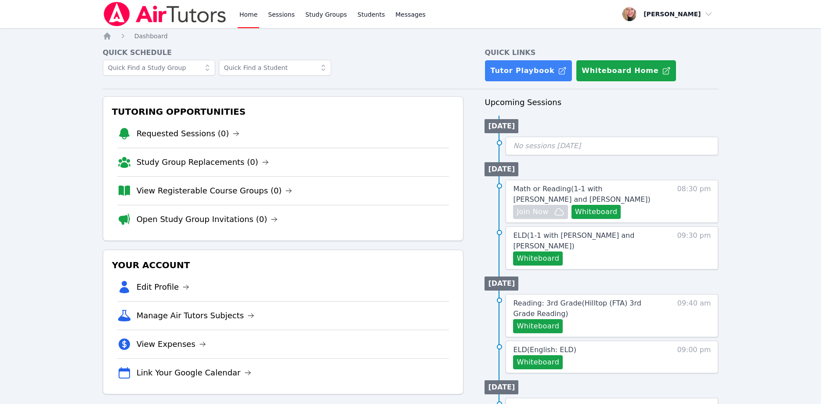
scroll to position [45, 0]
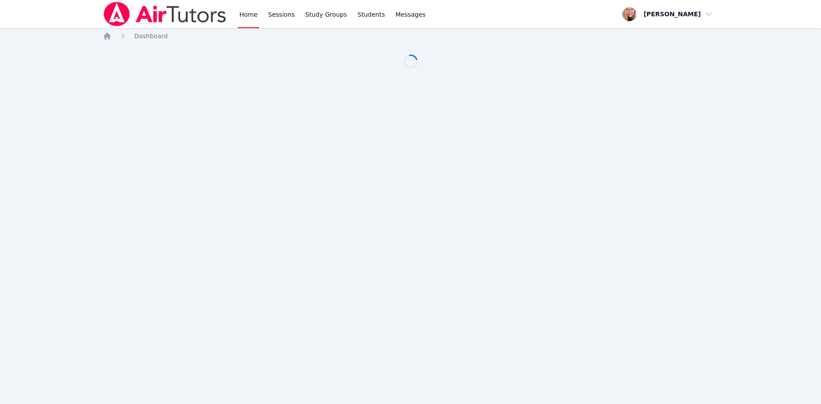
scroll to position [45, 0]
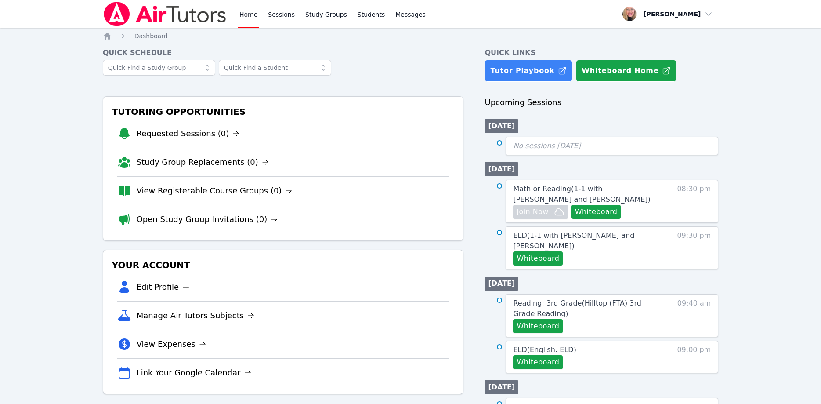
scroll to position [45, 0]
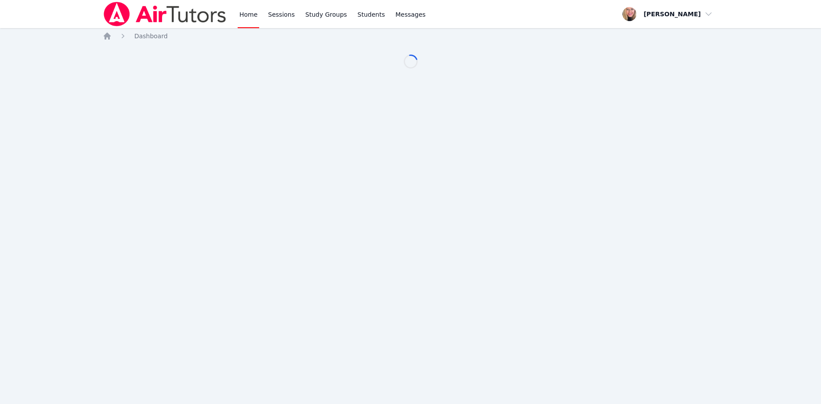
scroll to position [45, 0]
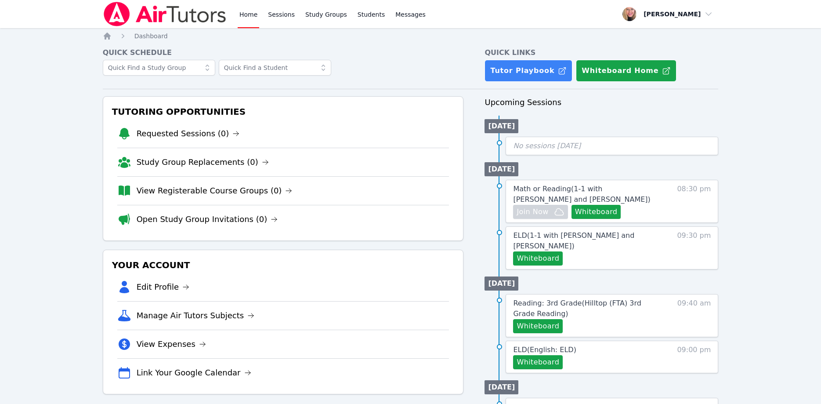
scroll to position [45, 0]
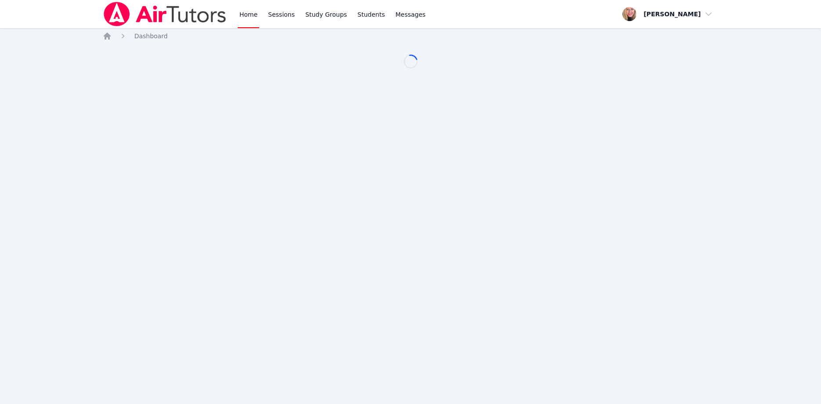
scroll to position [45, 0]
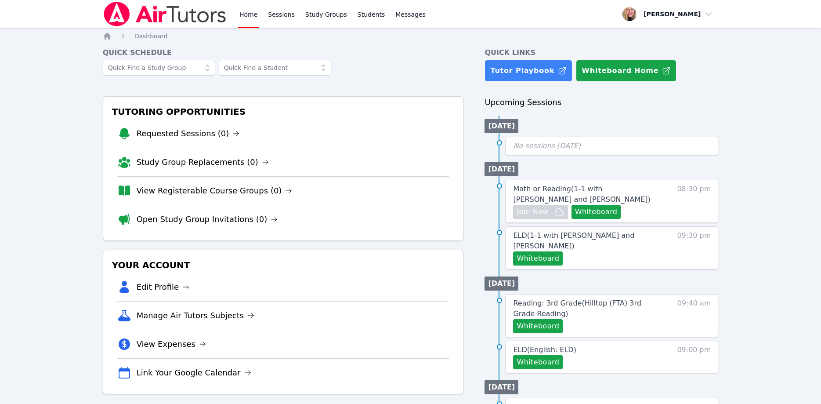
scroll to position [45, 0]
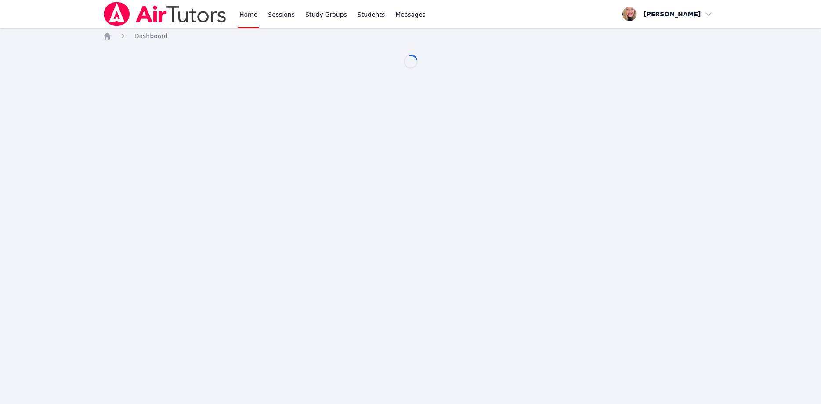
scroll to position [45, 0]
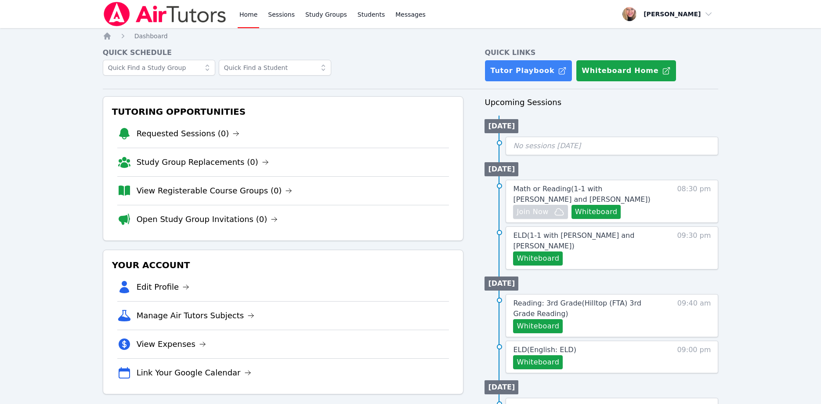
scroll to position [45, 0]
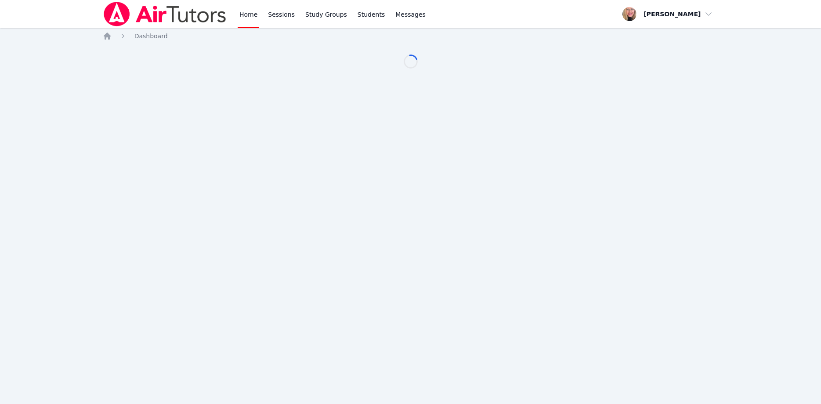
scroll to position [45, 0]
